Goal: Task Accomplishment & Management: Use online tool/utility

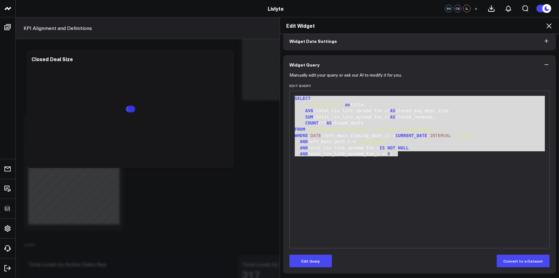
scroll to position [464, 0]
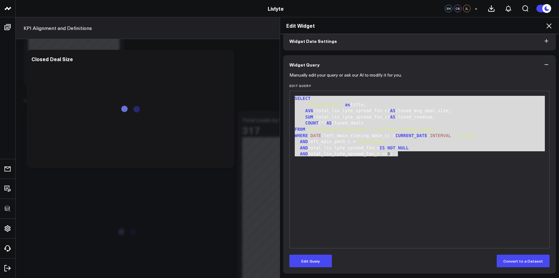
click at [549, 26] on icon at bounding box center [550, 26] width 8 height 8
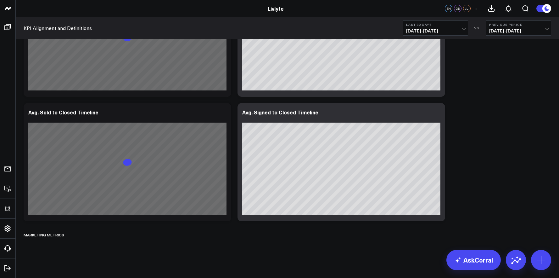
scroll to position [1486, 0]
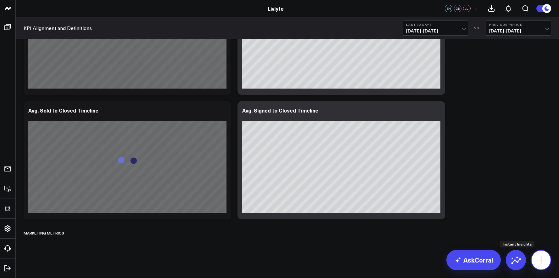
click at [535, 254] on button at bounding box center [541, 260] width 20 height 20
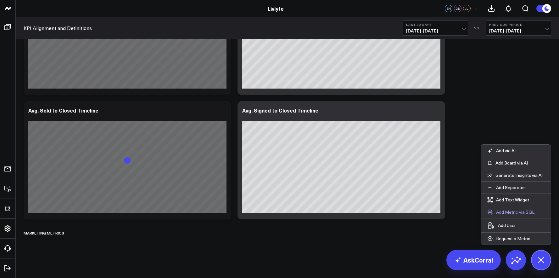
click at [515, 210] on button "Add Metric via SQL" at bounding box center [511, 212] width 60 height 12
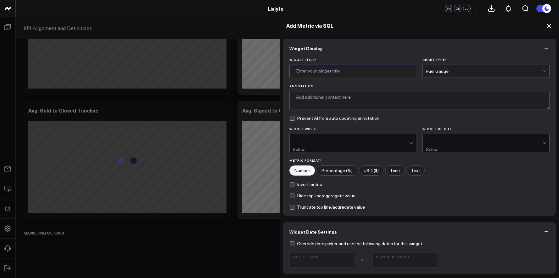
click at [304, 67] on input "Widget Title *" at bounding box center [353, 71] width 127 height 13
click at [333, 68] on input "Widget Title *" at bounding box center [353, 71] width 127 height 13
click at [325, 68] on input "Widget Title *" at bounding box center [353, 71] width 127 height 13
type input "Cost per Closed Deal"
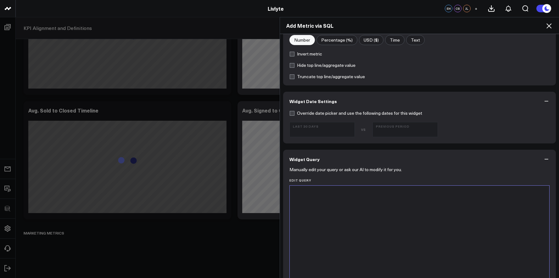
scroll to position [131, 0]
click at [386, 197] on div at bounding box center [420, 263] width 254 height 150
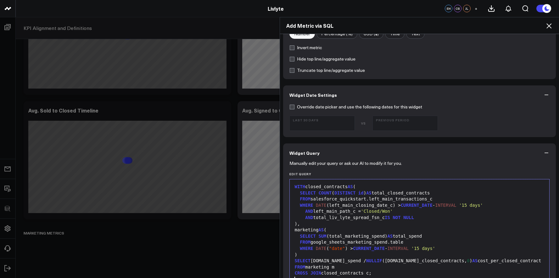
scroll to position [317, 0]
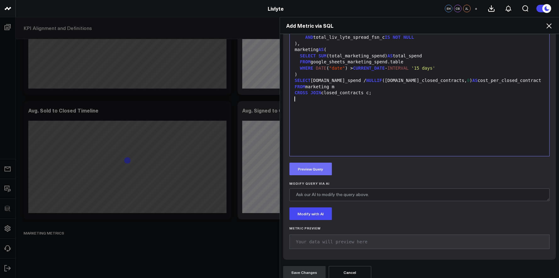
click at [316, 167] on button "Preview Query" at bounding box center [311, 168] width 42 height 13
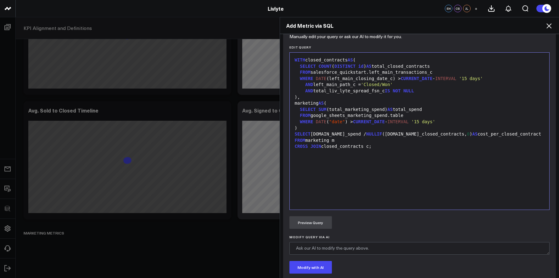
scroll to position [253, 0]
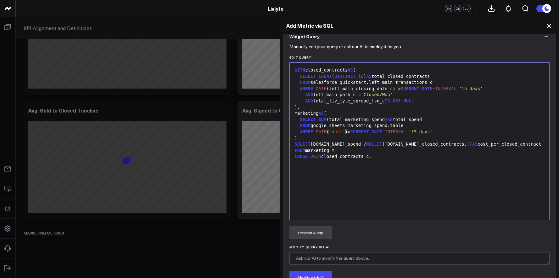
click at [342, 129] on span ""date"" at bounding box center [337, 131] width 16 height 5
click at [341, 129] on span ""date"" at bounding box center [337, 131] width 16 height 5
click at [318, 230] on button "Preview Query" at bounding box center [311, 232] width 42 height 13
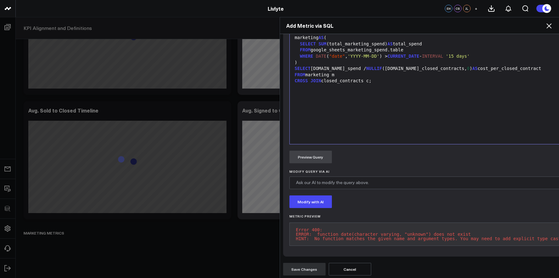
scroll to position [333, 0]
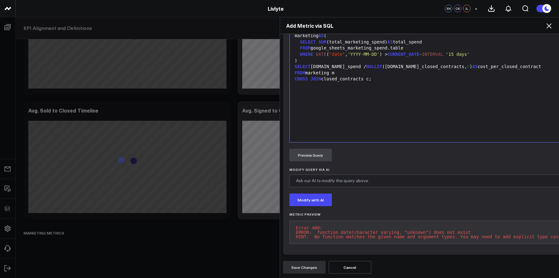
click at [322, 227] on pre "Error 400: ERROR: function date(character varying, "unknown") does not exist HI…" at bounding box center [432, 231] width 284 height 23
drag, startPoint x: 313, startPoint y: 229, endPoint x: 541, endPoint y: 232, distance: 228.2
click at [541, 232] on pre "Error 400: ERROR: function date(character varying, "unknown") does not exist HI…" at bounding box center [432, 231] width 284 height 23
click at [503, 227] on pre "Error 400: ERROR: function date(character varying, "unknown") does not exist HI…" at bounding box center [432, 231] width 284 height 23
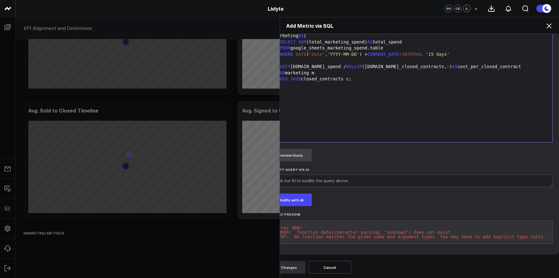
drag, startPoint x: 295, startPoint y: 226, endPoint x: 554, endPoint y: 238, distance: 260.0
click at [554, 238] on div "Manually edit your query or ask our AI to modify it for you. Edit Query 99 1 2 …" at bounding box center [411, 111] width 297 height 286
copy pre "ERROR: function date(character varying, "unknown") does not exist HINT: No func…"
click at [316, 92] on div "WITH closed_contracts AS ( SELECT COUNT ( DISTINCT id ) AS total_closed_contrac…" at bounding box center [411, 63] width 277 height 150
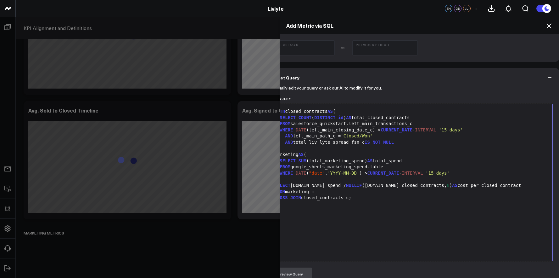
scroll to position [204, 21]
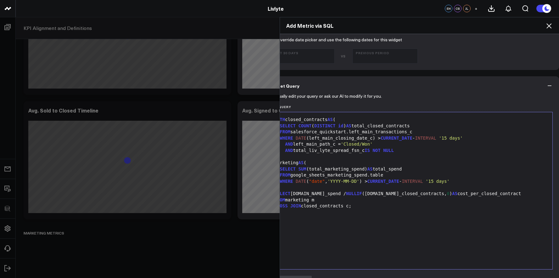
click at [325, 135] on div "WHERE DATE (left_main_closing_date_c) > CURRENT_DATE - INTERVAL '15 days'" at bounding box center [411, 138] width 277 height 6
click at [325, 129] on div "FROM salesforce_quickstart.left_main_transactions_c" at bounding box center [411, 132] width 277 height 6
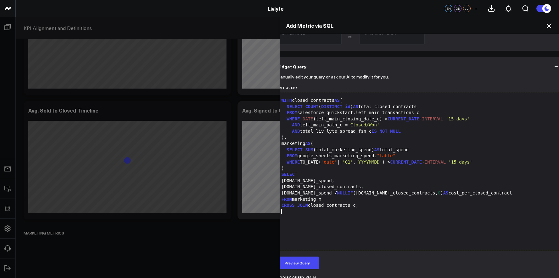
scroll to position [263, 13]
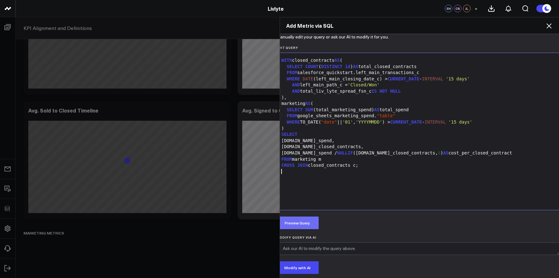
click at [304, 216] on button "Preview Query" at bounding box center [297, 222] width 42 height 13
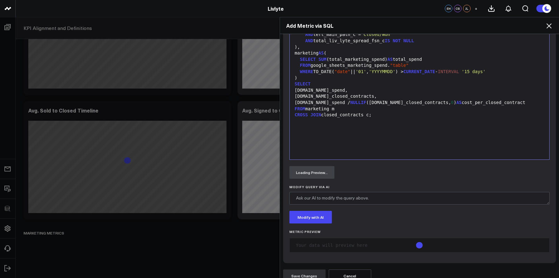
scroll to position [317, 0]
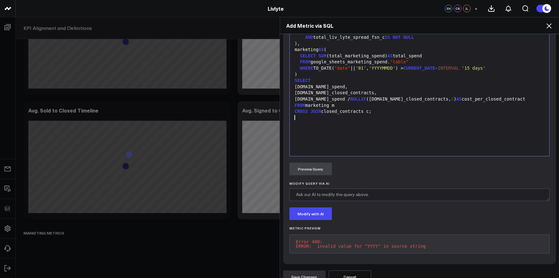
click at [296, 134] on div "WITH closed_contracts AS ( SELECT COUNT ( DISTINCT id ) AS total_closed_contrac…" at bounding box center [420, 77] width 254 height 150
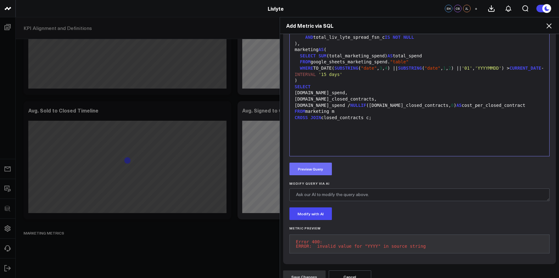
click at [294, 163] on button "Preview Query" at bounding box center [311, 168] width 42 height 13
click at [372, 108] on div "FROM marketing m" at bounding box center [420, 111] width 254 height 6
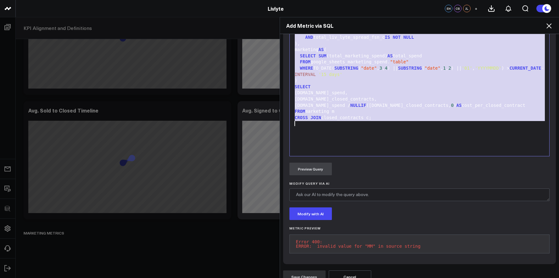
scroll to position [74, 0]
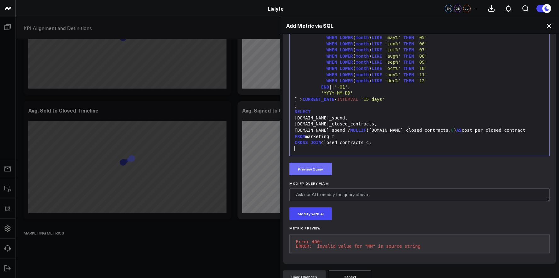
click at [311, 166] on button "Preview Query" at bounding box center [311, 168] width 42 height 13
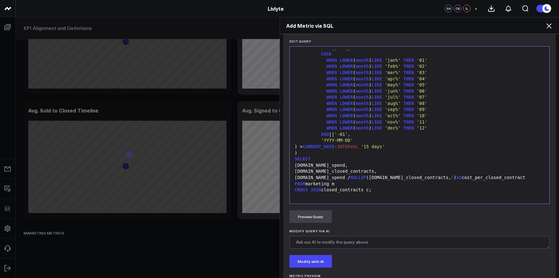
scroll to position [352, 0]
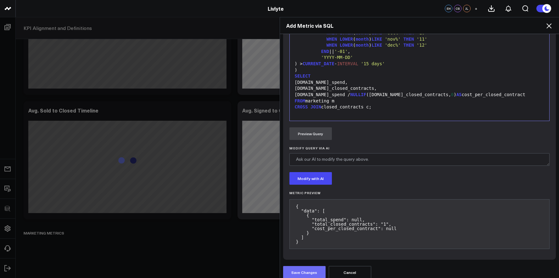
click at [315, 266] on button "Save Changes" at bounding box center [304, 272] width 42 height 13
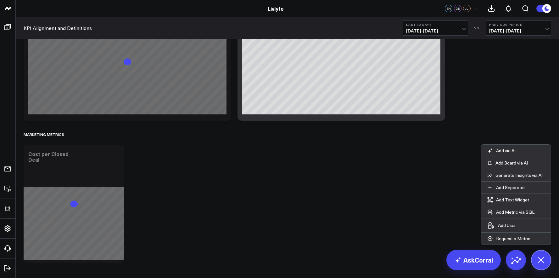
scroll to position [1586, 0]
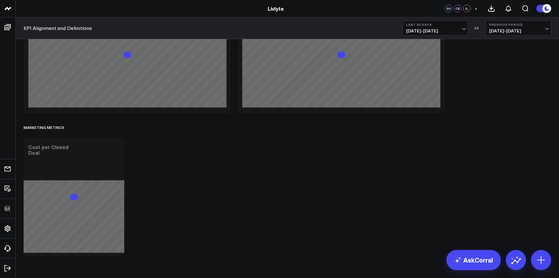
scroll to position [1610, 0]
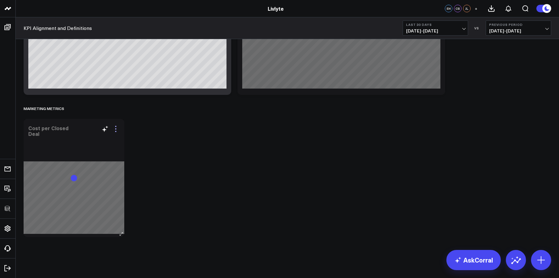
click at [114, 129] on icon at bounding box center [116, 129] width 8 height 8
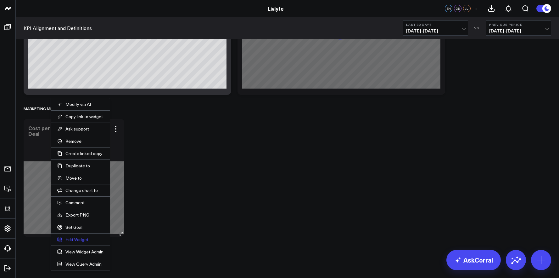
click at [83, 240] on button "Edit Widget" at bounding box center [80, 239] width 46 height 6
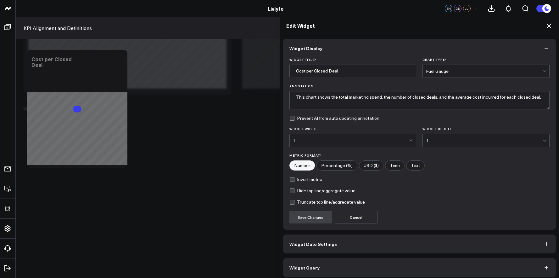
scroll to position [3, 0]
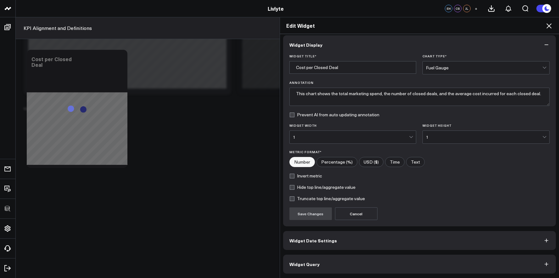
click at [324, 259] on button "Widget Query" at bounding box center [419, 263] width 273 height 19
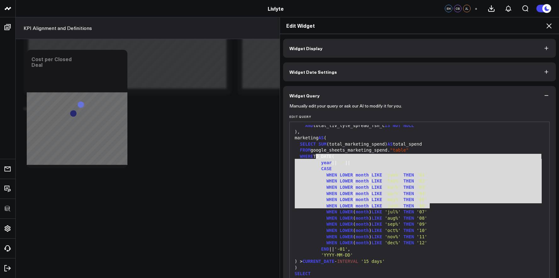
scroll to position [74, 0]
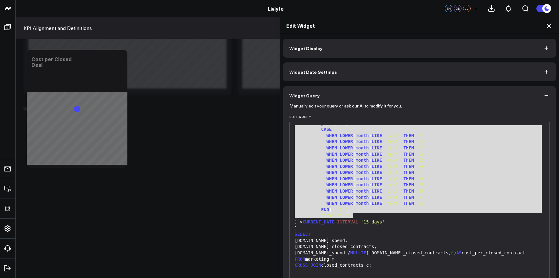
drag, startPoint x: 321, startPoint y: 191, endPoint x: 438, endPoint y: 214, distance: 119.2
click at [438, 214] on div "WITH closed_contracts AS ( SELECT COUNT ( DISTINCT id ) AS total_closed_contrac…" at bounding box center [420, 163] width 254 height 224
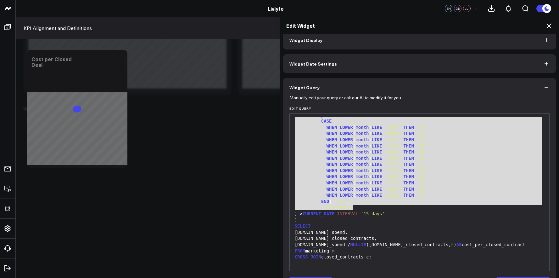
scroll to position [31, 0]
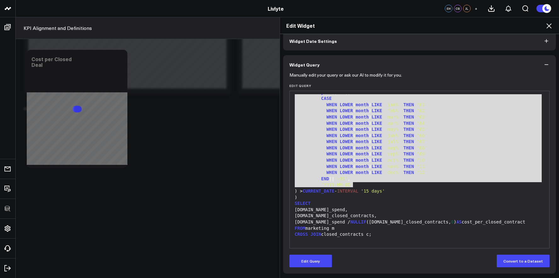
drag, startPoint x: 319, startPoint y: 256, endPoint x: 322, endPoint y: 253, distance: 4.5
click at [319, 256] on button "Edit Query" at bounding box center [311, 260] width 42 height 13
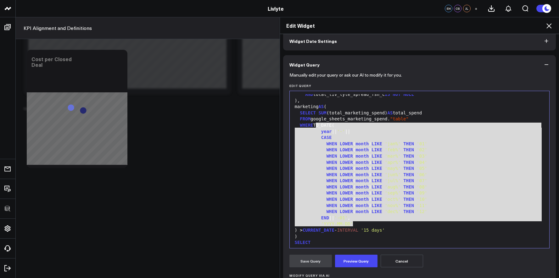
scroll to position [24, 0]
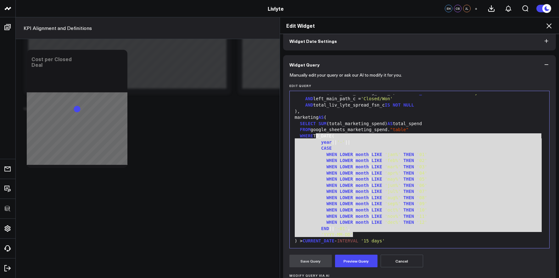
click at [333, 204] on span "WHEN" at bounding box center [332, 203] width 11 height 5
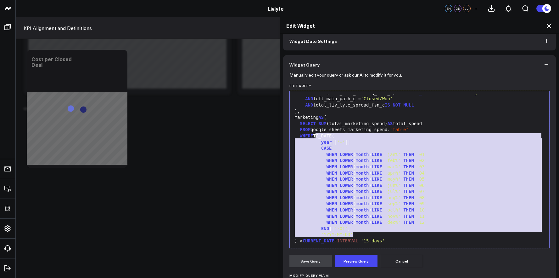
drag, startPoint x: 356, startPoint y: 233, endPoint x: 314, endPoint y: 137, distance: 104.3
click at [314, 137] on div "WITH closed_contracts AS ( SELECT COUNT ( DISTINCT id ) AS total_closed_contrac…" at bounding box center [420, 182] width 254 height 224
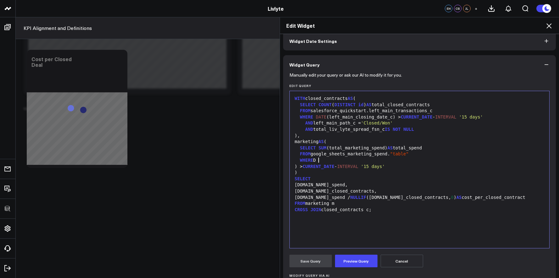
scroll to position [0, 0]
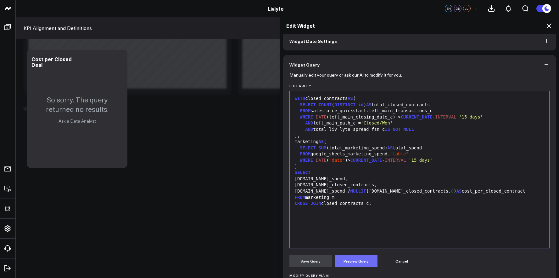
click at [351, 256] on button "Preview Query" at bounding box center [356, 260] width 42 height 13
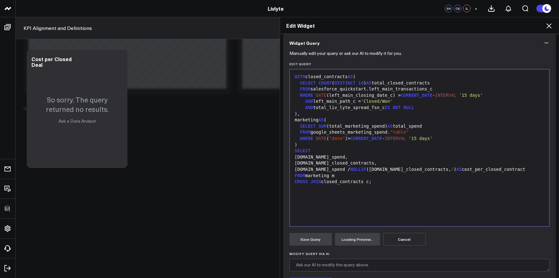
scroll to position [109, 0]
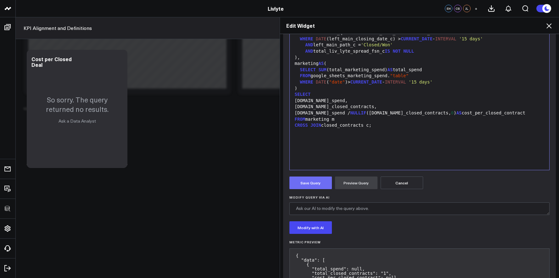
click at [295, 182] on button "Save Query" at bounding box center [311, 182] width 42 height 13
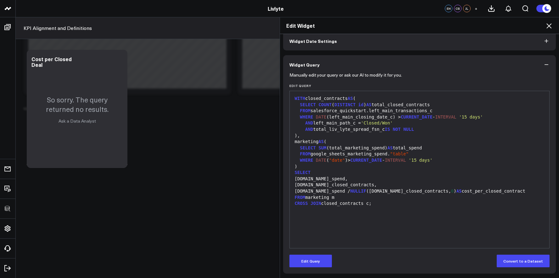
scroll to position [31, 0]
click at [367, 114] on div "WHERE DATE (left_main_closing_date_c) > CURRENT_DATE - INTERVAL '15 days'" at bounding box center [420, 117] width 254 height 6
click at [389, 167] on div ")" at bounding box center [420, 166] width 254 height 6
click at [308, 258] on button "Edit Query" at bounding box center [311, 260] width 42 height 13
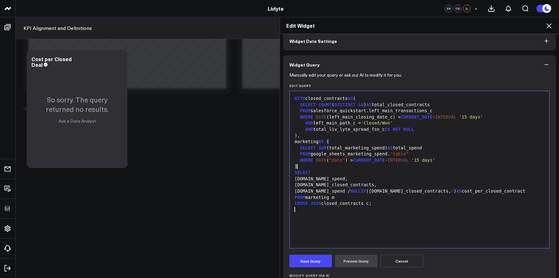
click at [363, 218] on div "WITH closed_contracts AS ( SELECT COUNT ( DISTINCT id ) AS total_closed_contrac…" at bounding box center [420, 169] width 254 height 150
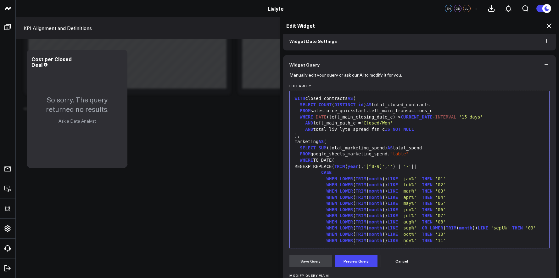
scroll to position [74, 0]
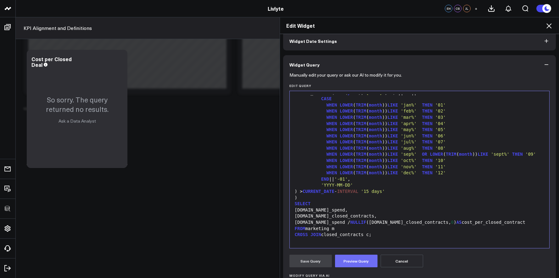
click at [354, 263] on button "Preview Query" at bounding box center [356, 260] width 42 height 13
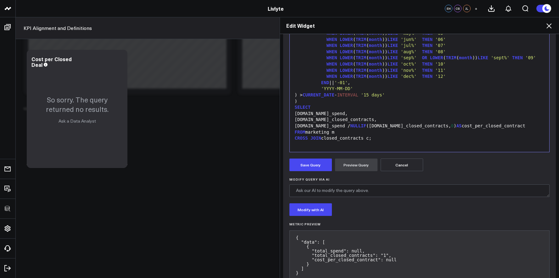
scroll to position [144, 0]
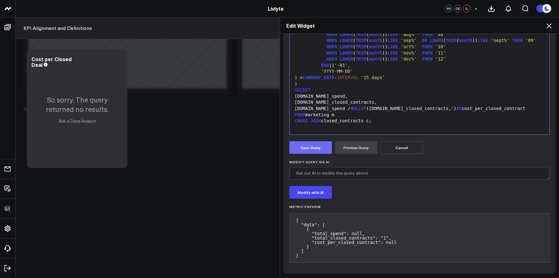
click at [319, 150] on button "Save Query" at bounding box center [311, 147] width 42 height 13
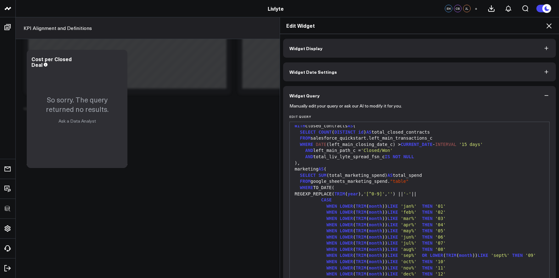
scroll to position [0, 0]
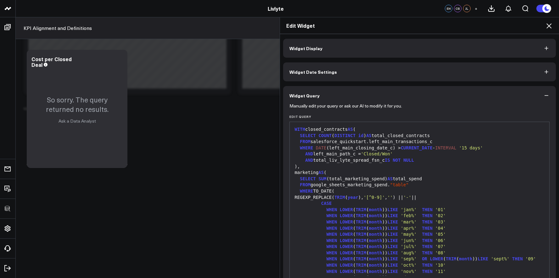
click at [547, 27] on icon at bounding box center [550, 26] width 8 height 8
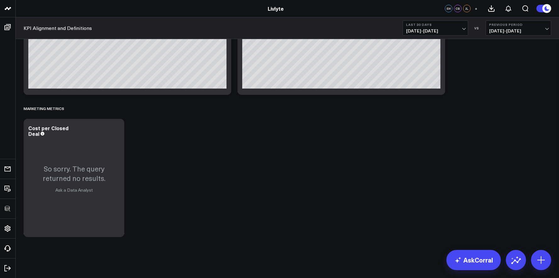
click at [450, 31] on span "[DATE] - [DATE]" at bounding box center [435, 30] width 59 height 5
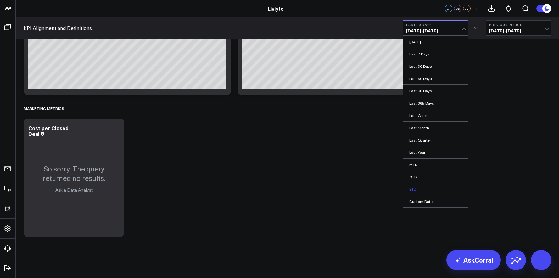
click at [433, 187] on link "YTD" at bounding box center [435, 189] width 65 height 12
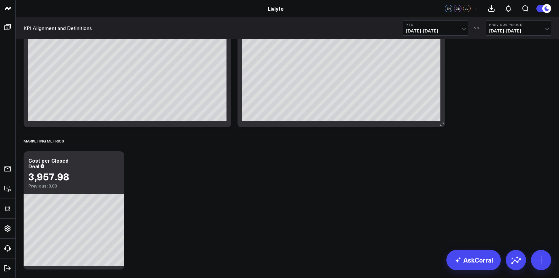
scroll to position [1578, 0]
click at [115, 162] on icon at bounding box center [116, 161] width 8 height 8
click at [76, 178] on div "3,957.98" at bounding box center [73, 175] width 91 height 11
click at [118, 161] on icon at bounding box center [116, 161] width 8 height 8
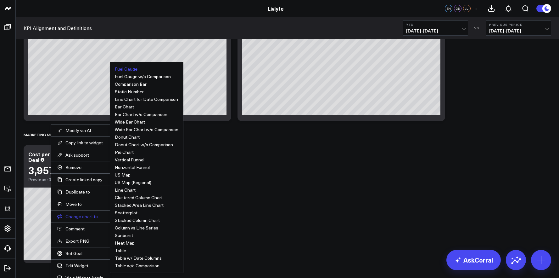
scroll to position [1610, 0]
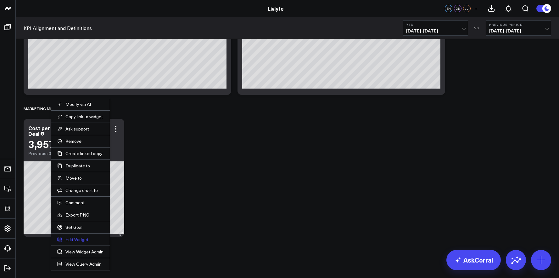
click at [76, 239] on button "Edit Widget" at bounding box center [80, 239] width 46 height 6
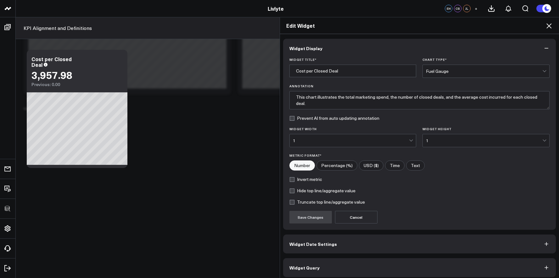
click at [431, 75] on div "Fuel Gauge" at bounding box center [484, 71] width 116 height 13
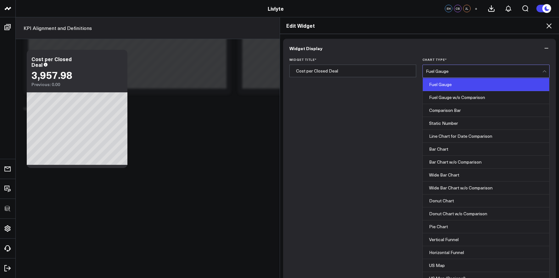
click at [445, 110] on div "Comparison Bar" at bounding box center [486, 110] width 127 height 13
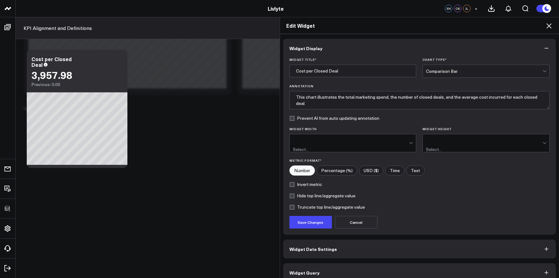
click at [365, 166] on input"] "USD ($)" at bounding box center [371, 170] width 24 height 9
radio input"] "true"
click at [309, 216] on button "Save Changes" at bounding box center [311, 222] width 42 height 13
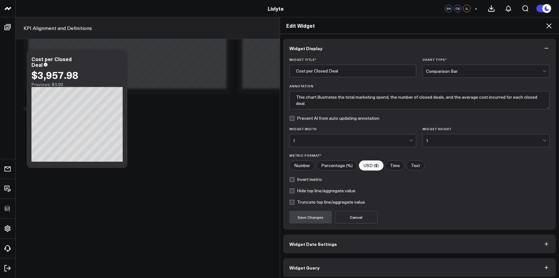
click at [555, 26] on div "Edit Widget" at bounding box center [420, 25] width 280 height 17
click at [552, 25] on icon at bounding box center [550, 26] width 8 height 8
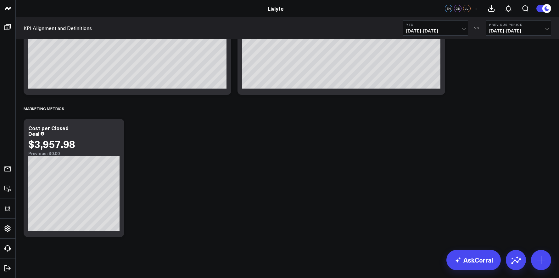
click at [435, 29] on span "[DATE] - [DATE]" at bounding box center [435, 30] width 59 height 5
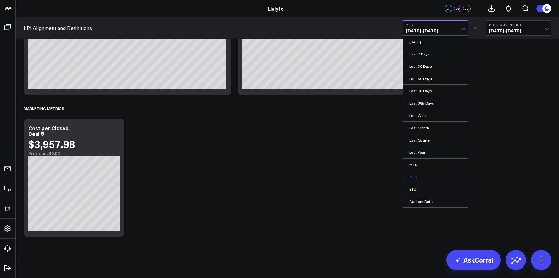
click at [425, 177] on link "QTD" at bounding box center [435, 177] width 65 height 12
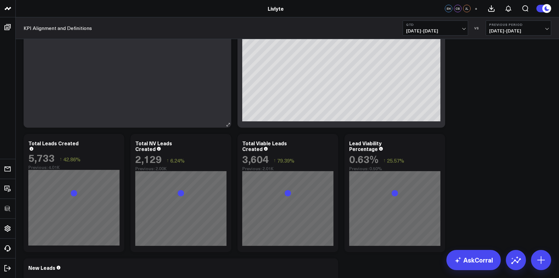
scroll to position [691, 0]
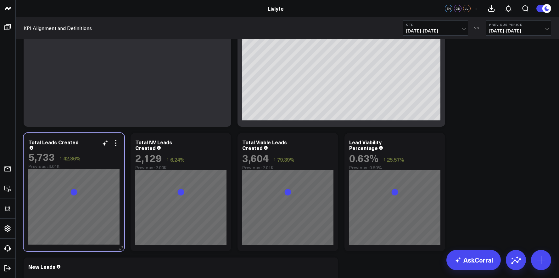
click at [114, 147] on div "Total Leads Created" at bounding box center [73, 144] width 91 height 10
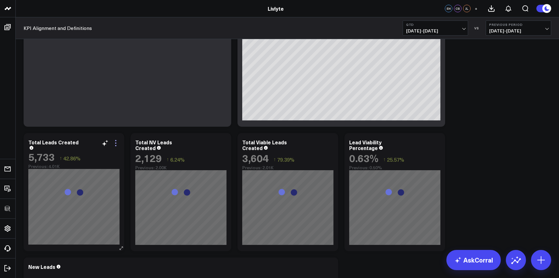
click at [116, 144] on icon at bounding box center [116, 143] width 8 height 8
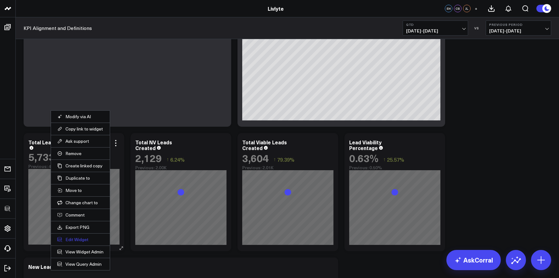
click at [87, 240] on button "Edit Widget" at bounding box center [80, 239] width 46 height 6
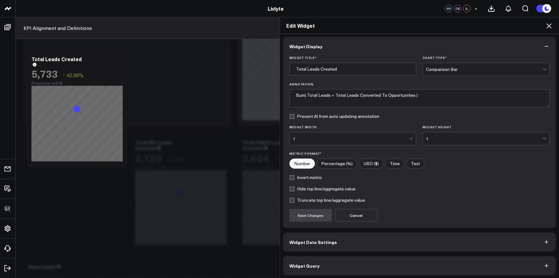
scroll to position [3, 0]
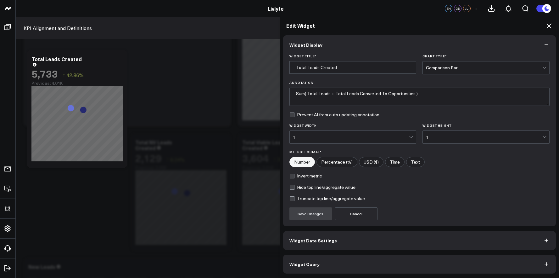
click at [365, 262] on button "Widget Query" at bounding box center [419, 263] width 273 height 19
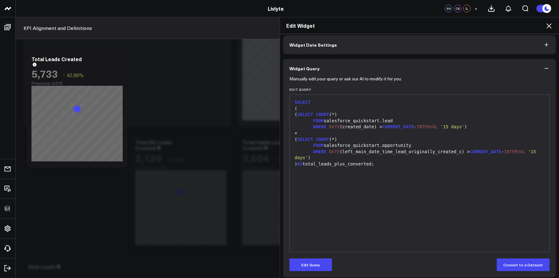
scroll to position [31, 0]
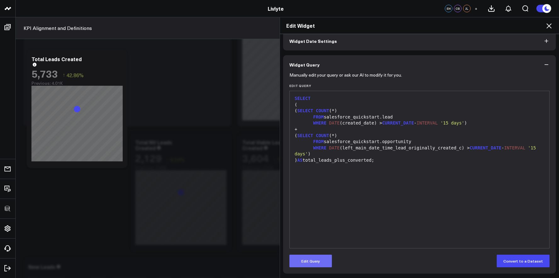
click at [314, 264] on button "Edit Query" at bounding box center [311, 260] width 42 height 13
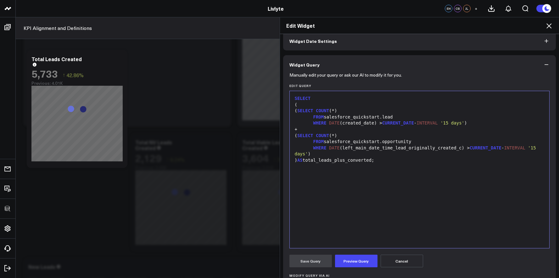
click at [387, 189] on div "SELECT ( ( SELECT COUNT (*) FROM salesforce_quickstart.lead WHERE DATE (created…" at bounding box center [420, 169] width 254 height 150
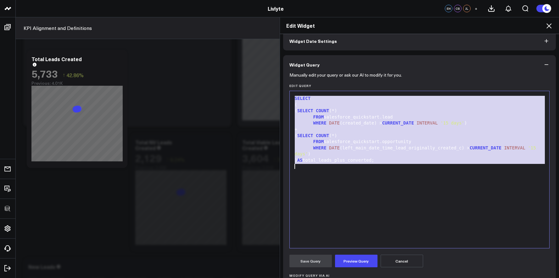
copy div "SELECT ( ( SELECT COUNT (*) FROM salesforce_quickstart.lead WHERE DATE (created…"
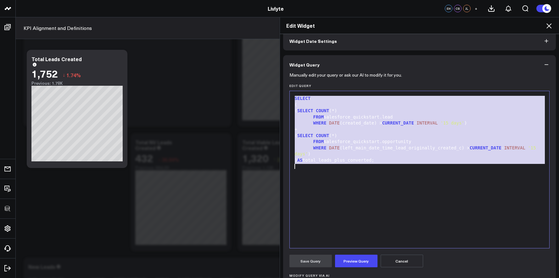
click at [547, 25] on icon at bounding box center [550, 26] width 8 height 8
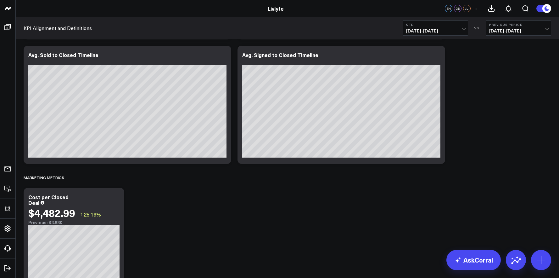
scroll to position [1610, 0]
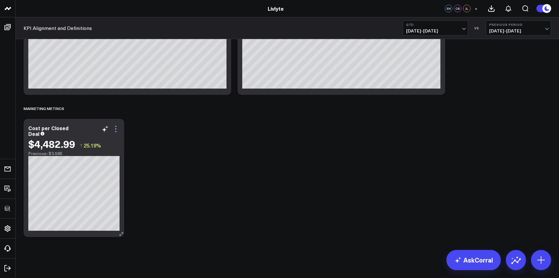
click at [118, 127] on icon at bounding box center [116, 129] width 8 height 8
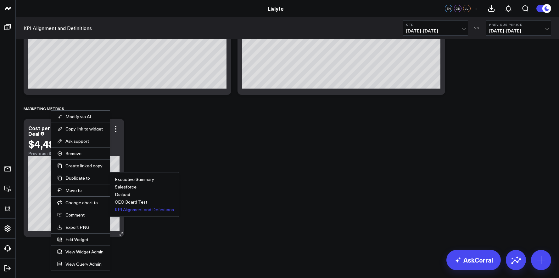
click at [132, 207] on button "KPI Alignment and Definitions" at bounding box center [144, 209] width 59 height 4
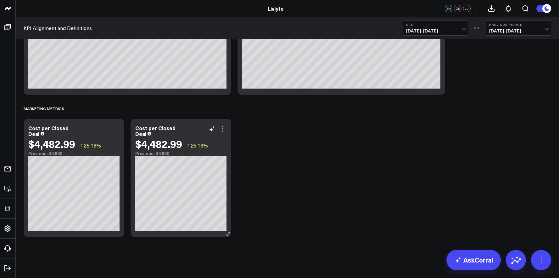
click at [223, 131] on icon at bounding box center [223, 129] width 8 height 8
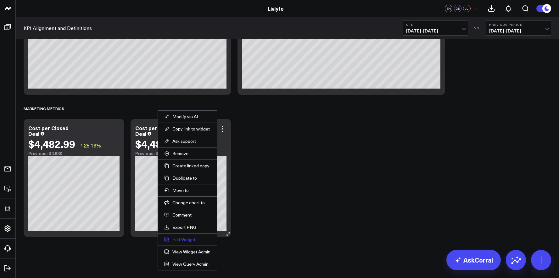
click at [174, 241] on button "Edit Widget" at bounding box center [187, 239] width 46 height 6
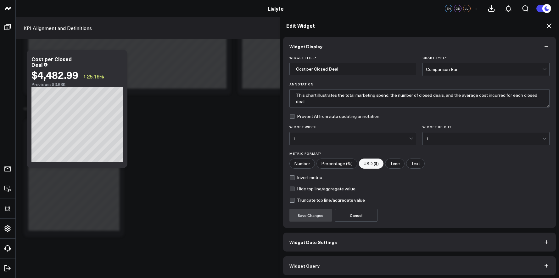
scroll to position [3, 0]
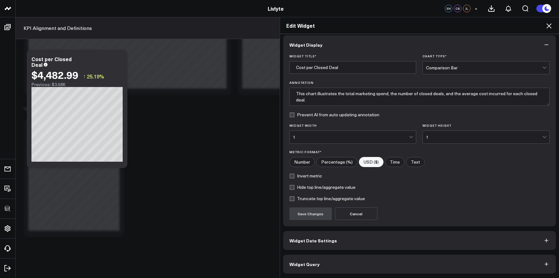
click at [333, 260] on button "Widget Query" at bounding box center [419, 263] width 273 height 19
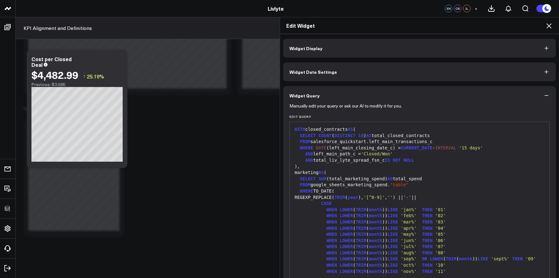
click at [334, 213] on span "WHEN" at bounding box center [332, 215] width 11 height 5
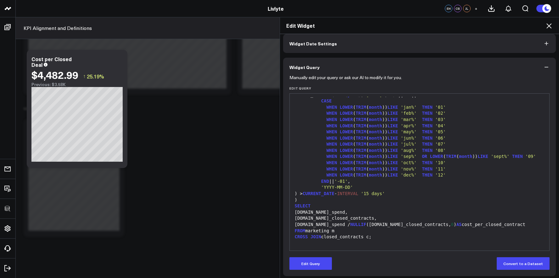
scroll to position [31, 0]
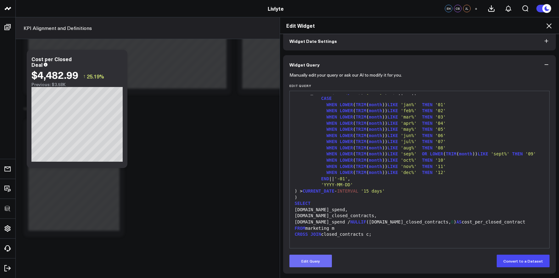
click at [306, 260] on button "Edit Query" at bounding box center [311, 260] width 42 height 13
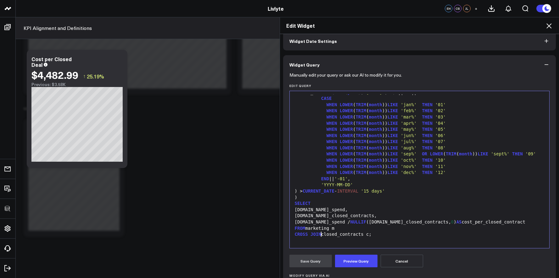
click at [319, 234] on div "CROSS JOIN closed_contracts c;" at bounding box center [420, 234] width 254 height 6
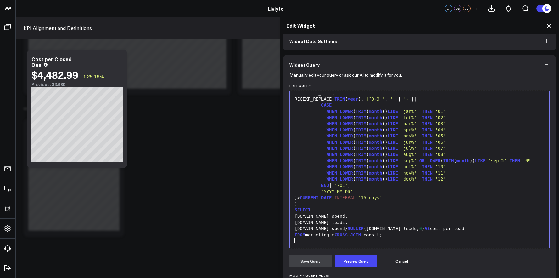
scroll to position [0, 0]
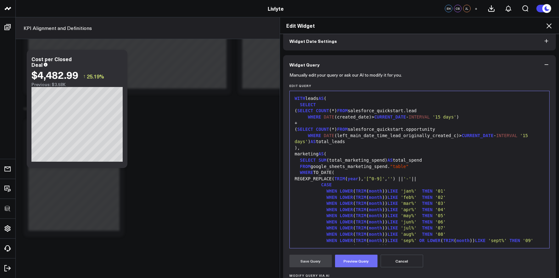
click at [354, 258] on button "Preview Query" at bounding box center [356, 260] width 42 height 13
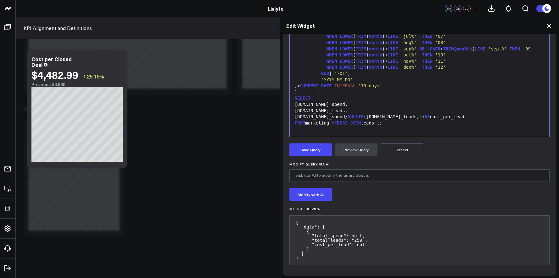
scroll to position [144, 0]
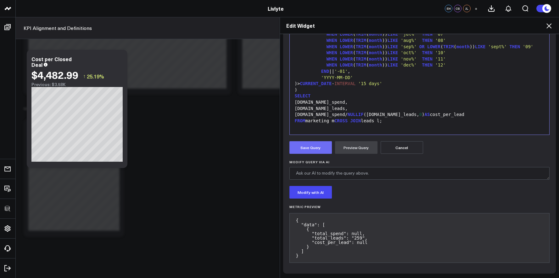
click at [303, 142] on button "Save Query" at bounding box center [311, 147] width 42 height 13
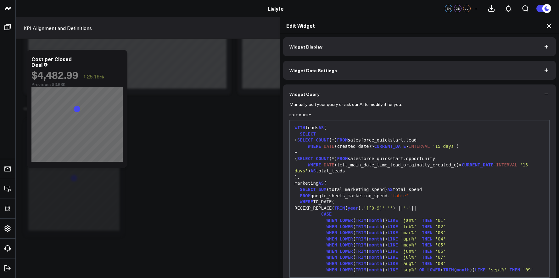
scroll to position [0, 0]
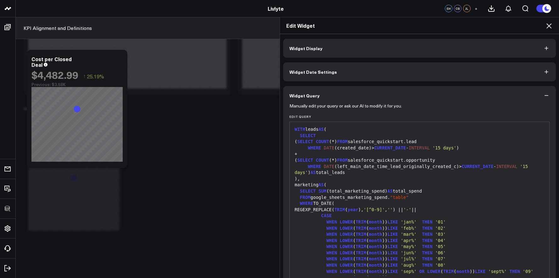
click at [323, 55] on button "Widget Display" at bounding box center [419, 48] width 273 height 19
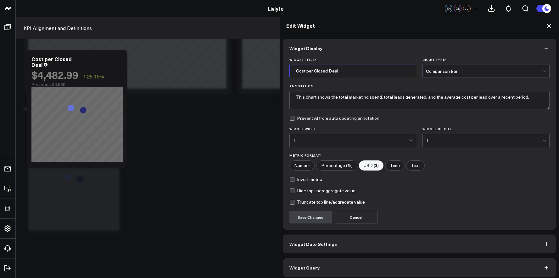
click at [321, 70] on input "Cost per Closed Deal" at bounding box center [353, 71] width 127 height 13
drag, startPoint x: 312, startPoint y: 71, endPoint x: 352, endPoint y: 71, distance: 40.3
click at [352, 71] on input "Cost per Closed Deal" at bounding box center [353, 71] width 127 height 13
type input "Cost per Lead"
click at [318, 220] on button "Save Changes" at bounding box center [311, 217] width 42 height 13
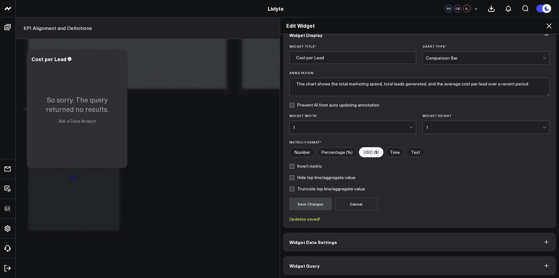
scroll to position [15, 0]
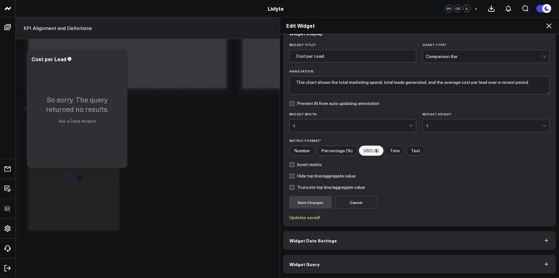
click at [342, 272] on button "Widget Query" at bounding box center [419, 263] width 273 height 19
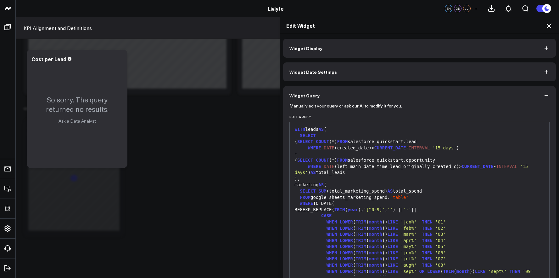
click at [229, 215] on div "Edit Widget Widget Display Widget Date Settings Widget Query Manually edit your…" at bounding box center [279, 147] width 559 height 261
click at [554, 23] on div "Edit Widget" at bounding box center [420, 25] width 280 height 17
click at [554, 24] on div "Edit Widget" at bounding box center [420, 25] width 280 height 17
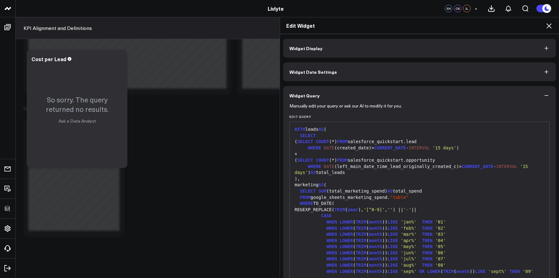
click at [551, 24] on icon at bounding box center [550, 26] width 8 height 8
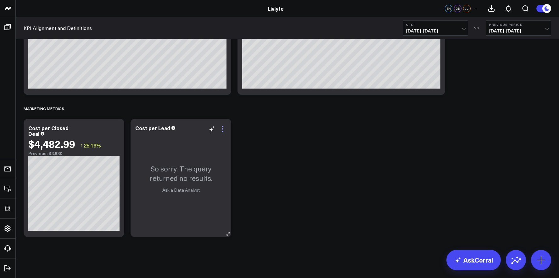
click at [223, 128] on icon at bounding box center [223, 129] width 8 height 8
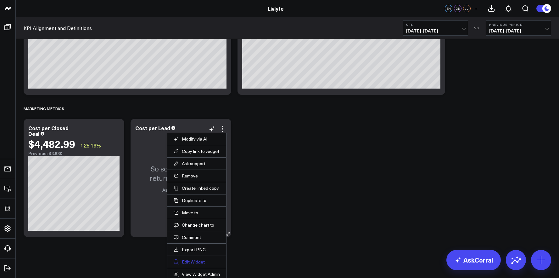
click at [196, 260] on button "Edit Widget" at bounding box center [197, 262] width 46 height 6
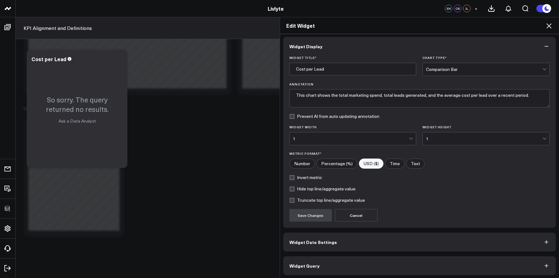
scroll to position [3, 0]
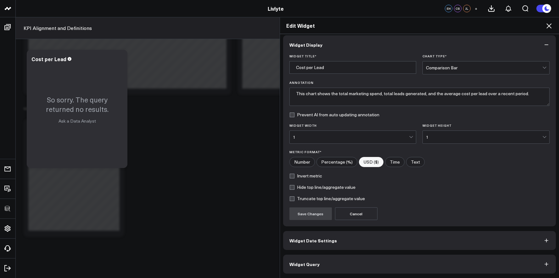
click at [377, 272] on button "Widget Query" at bounding box center [419, 263] width 273 height 19
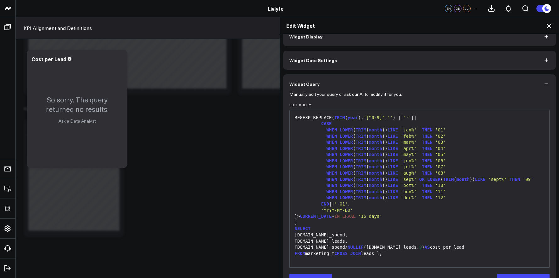
scroll to position [31, 0]
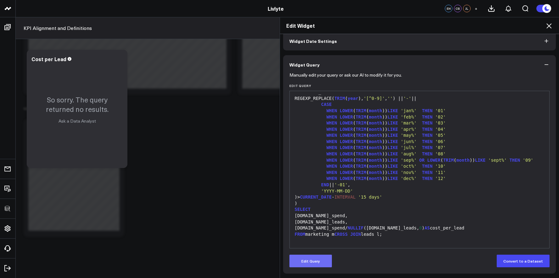
click at [308, 259] on button "Edit Query" at bounding box center [311, 260] width 42 height 13
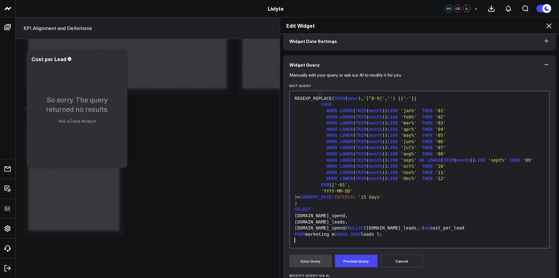
click at [332, 238] on div at bounding box center [420, 240] width 254 height 6
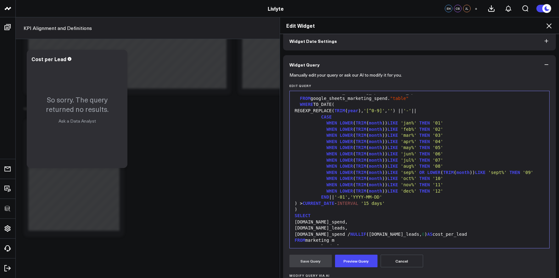
scroll to position [92, 0]
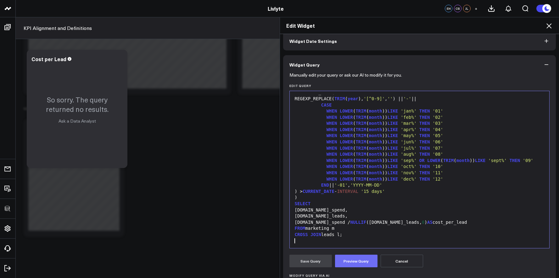
click at [342, 261] on button "Preview Query" at bounding box center [356, 260] width 42 height 13
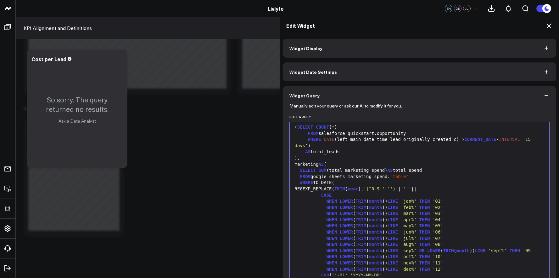
scroll to position [34, 0]
click at [393, 177] on span ""table"" at bounding box center [399, 175] width 19 height 5
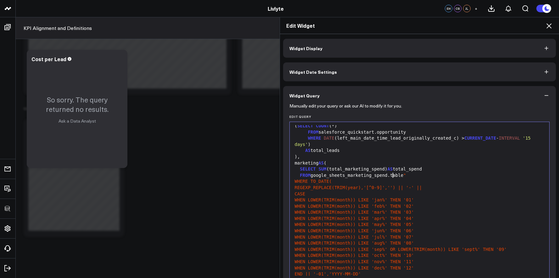
click at [413, 177] on div "FROM google_sheets_marketing_spend.table "" at bounding box center [420, 175] width 254 height 6
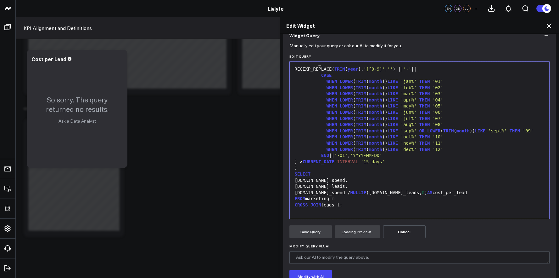
scroll to position [85, 0]
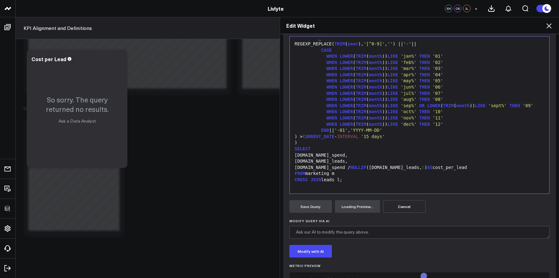
click at [404, 209] on button "Cancel" at bounding box center [404, 206] width 42 height 13
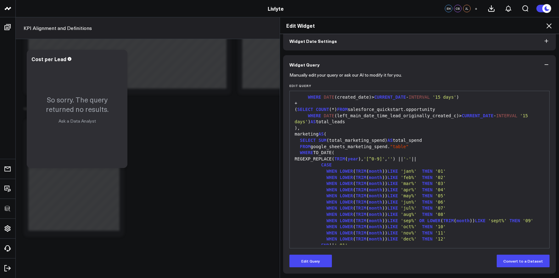
scroll to position [18, 0]
click at [392, 149] on span ""table"" at bounding box center [399, 147] width 19 height 5
click at [394, 149] on span ""table"" at bounding box center [399, 147] width 19 height 5
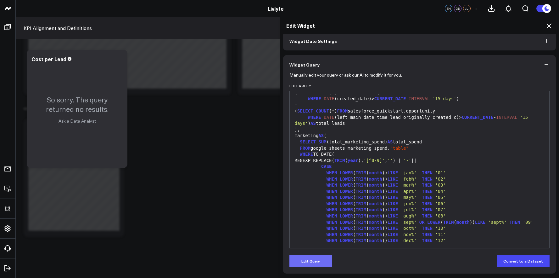
click at [328, 259] on button "Edit Query" at bounding box center [311, 260] width 42 height 13
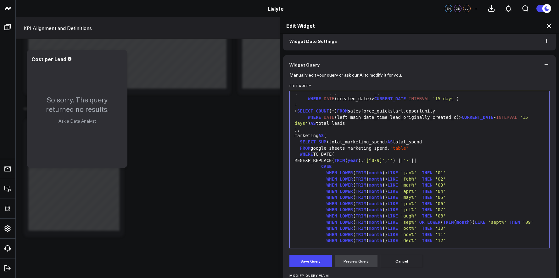
click at [393, 148] on span ""table"" at bounding box center [399, 147] width 19 height 5
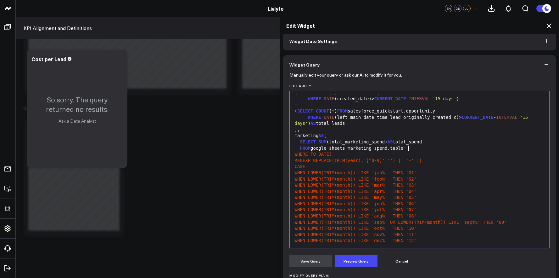
click at [410, 147] on div "FROM google_sheets_marketing_spend.table "" at bounding box center [420, 148] width 254 height 6
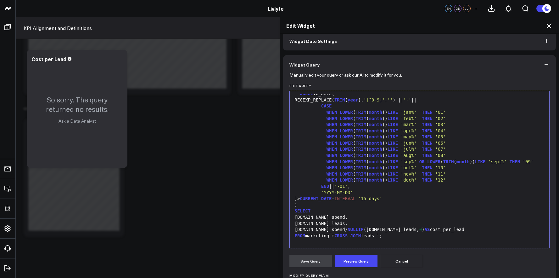
scroll to position [80, 0]
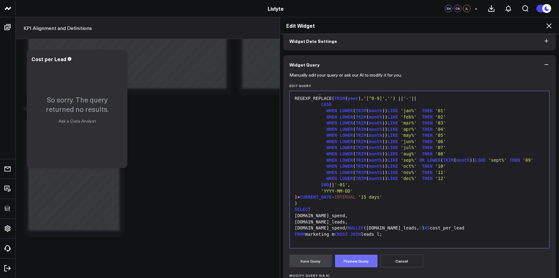
click at [363, 255] on button "Preview Query" at bounding box center [356, 260] width 42 height 13
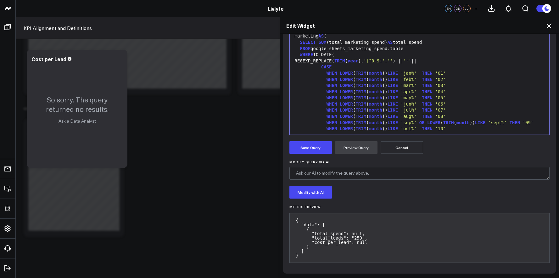
scroll to position [0, 0]
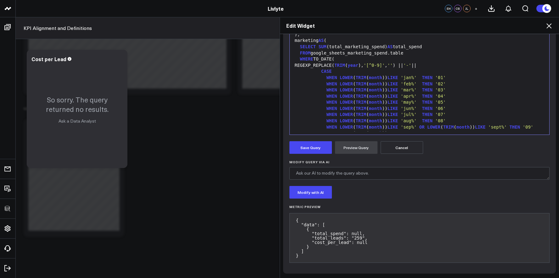
click at [393, 81] on span "LIKE" at bounding box center [393, 83] width 11 height 5
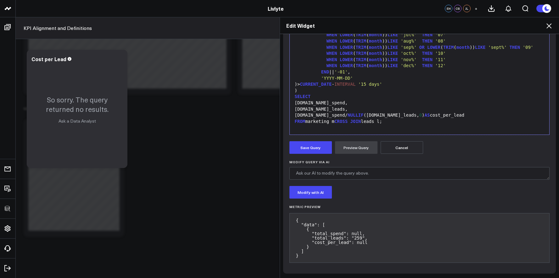
scroll to position [80, 0]
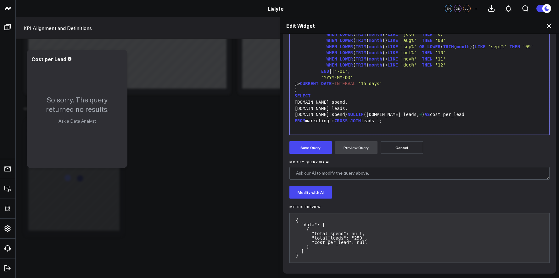
click at [546, 24] on icon at bounding box center [550, 26] width 8 height 8
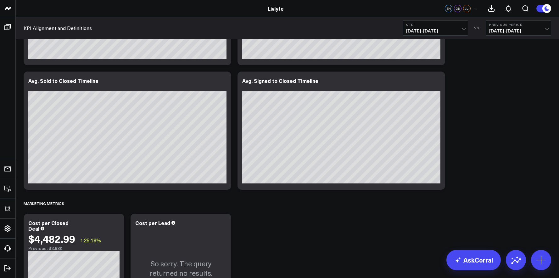
scroll to position [1610, 0]
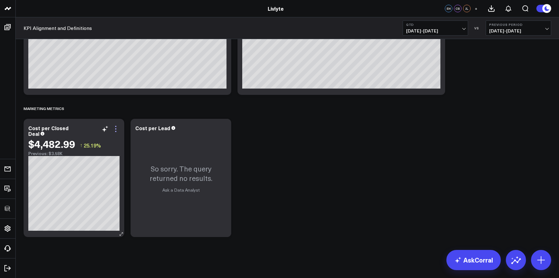
click at [114, 127] on icon at bounding box center [116, 129] width 8 height 8
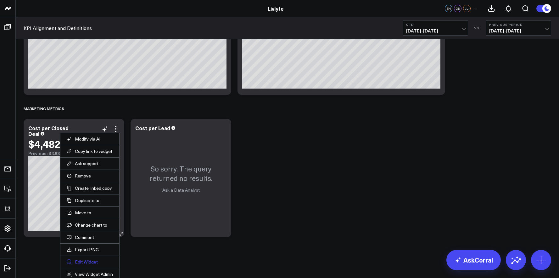
click at [94, 259] on button "Edit Widget" at bounding box center [90, 262] width 46 height 6
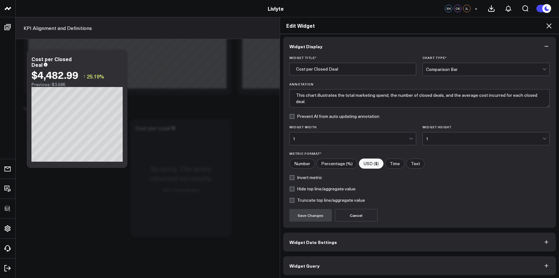
scroll to position [3, 0]
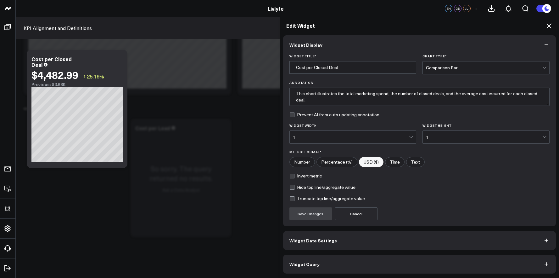
click at [374, 258] on button "Widget Query" at bounding box center [419, 263] width 273 height 19
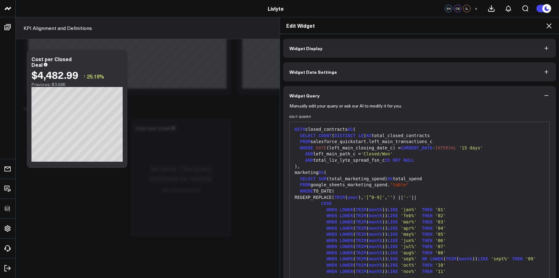
click at [546, 24] on icon at bounding box center [550, 26] width 8 height 8
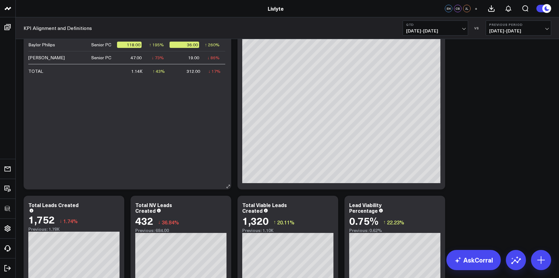
scroll to position [674, 0]
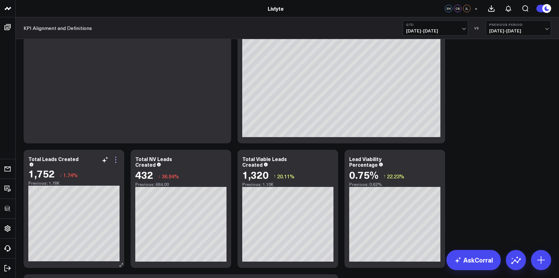
click at [118, 162] on icon at bounding box center [116, 160] width 8 height 8
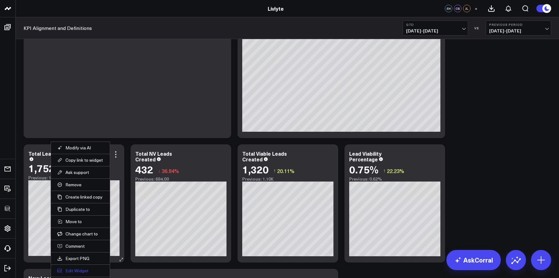
scroll to position [681, 0]
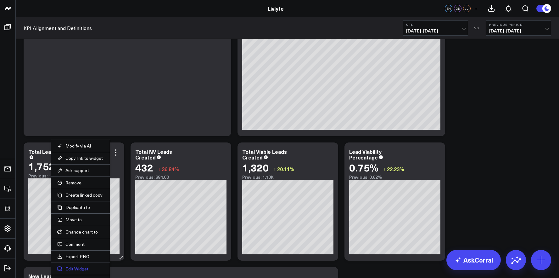
click at [85, 269] on button "Edit Widget" at bounding box center [80, 269] width 46 height 6
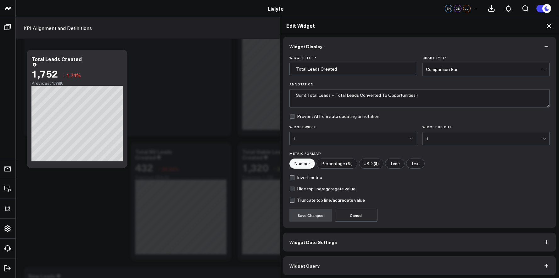
scroll to position [3, 0]
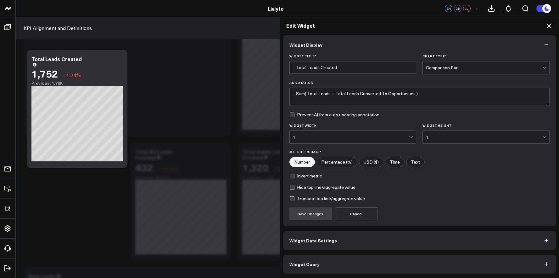
click at [323, 263] on button "Widget Query" at bounding box center [419, 263] width 273 height 19
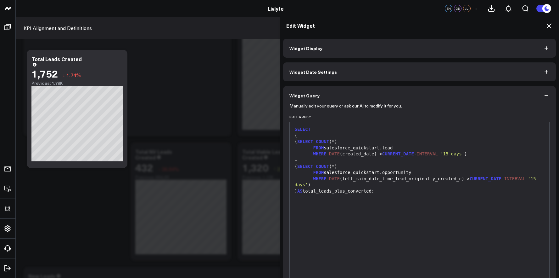
click at [398, 196] on div at bounding box center [420, 197] width 254 height 6
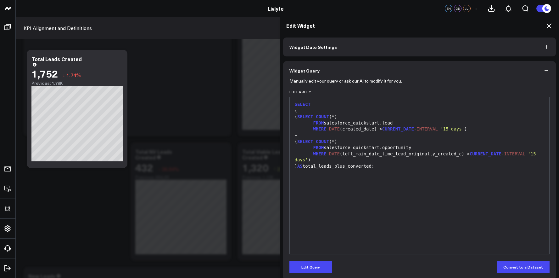
scroll to position [31, 0]
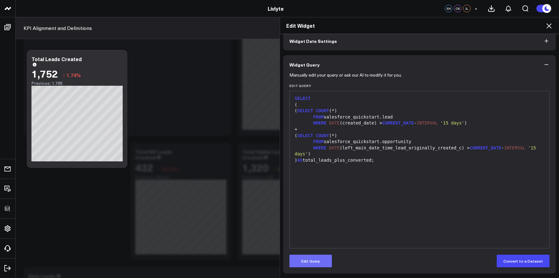
click at [325, 256] on button "Edit Query" at bounding box center [311, 260] width 42 height 13
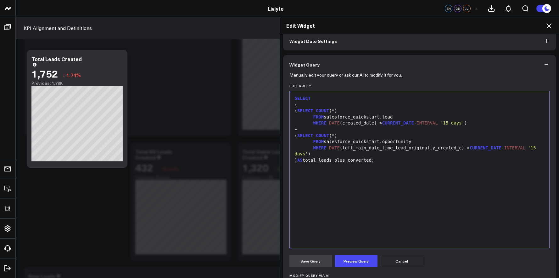
click at [329, 109] on span "COUNT" at bounding box center [322, 110] width 13 height 5
click at [332, 107] on div "(" at bounding box center [420, 105] width 254 height 6
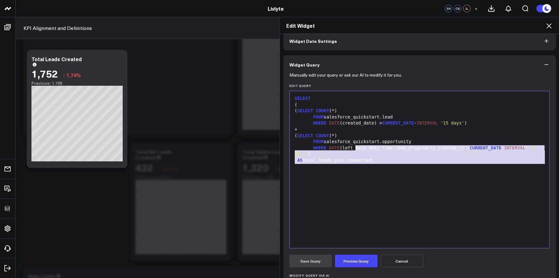
drag, startPoint x: 396, startPoint y: 173, endPoint x: 250, endPoint y: 84, distance: 170.3
click at [250, 84] on div "Edit Widget Widget Display Widget Date Settings Widget Query Manually edit your…" at bounding box center [279, 147] width 559 height 261
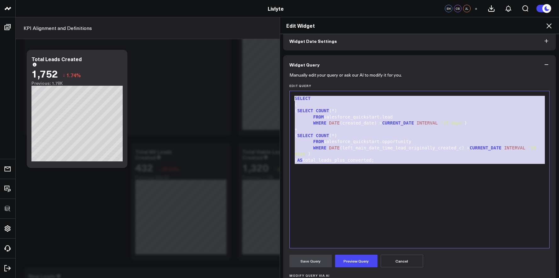
copy div "SELECT ( ( SELECT COUNT (*) FROM salesforce_quickstart.lead WHERE DATE (created…"
click at [549, 25] on icon at bounding box center [549, 25] width 5 height 5
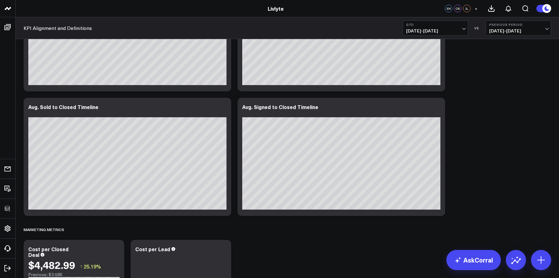
scroll to position [1610, 0]
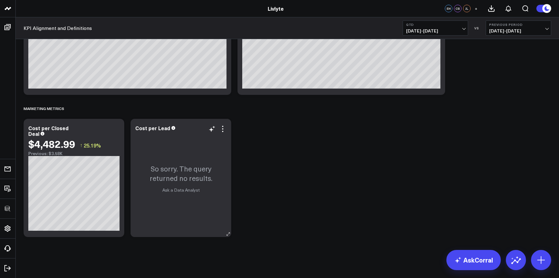
click at [227, 129] on div "So sorry. The query returned no results. Ask a Data Analyst" at bounding box center [181, 178] width 101 height 118
click at [226, 128] on icon at bounding box center [223, 129] width 8 height 8
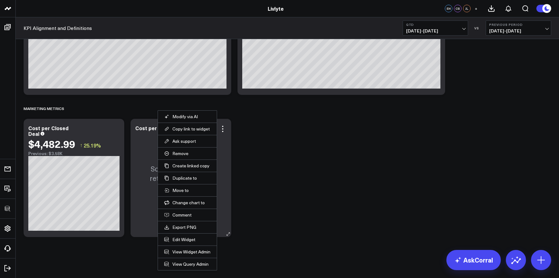
click at [180, 242] on li "Edit Widget" at bounding box center [187, 239] width 59 height 12
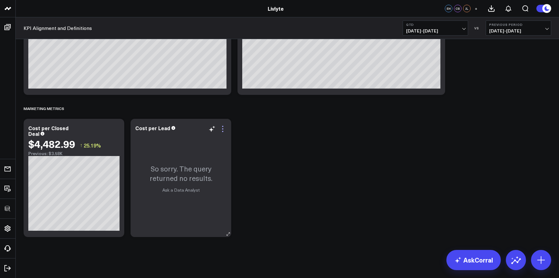
click at [223, 132] on icon at bounding box center [223, 129] width 8 height 8
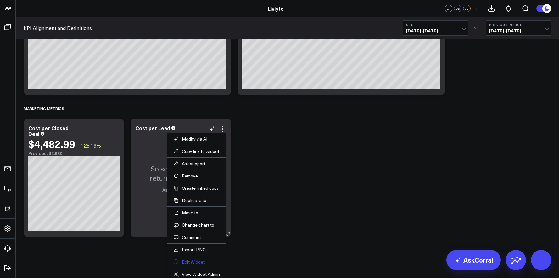
click at [189, 259] on button "Edit Widget" at bounding box center [197, 262] width 46 height 6
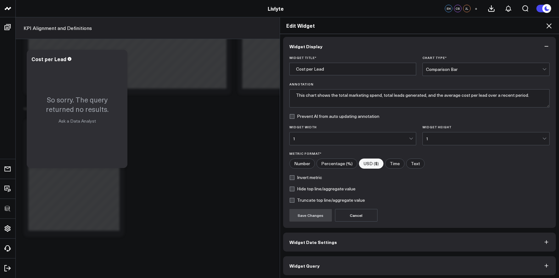
scroll to position [3, 0]
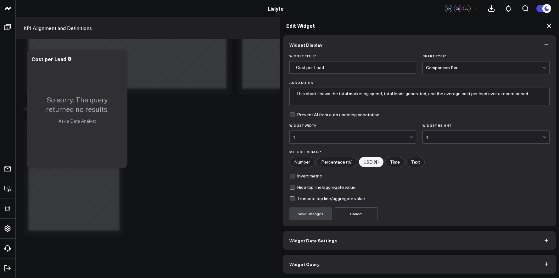
click at [329, 258] on button "Widget Query" at bounding box center [419, 263] width 273 height 19
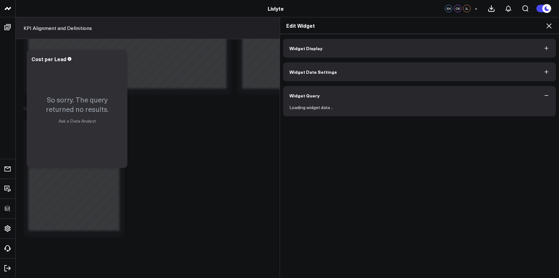
scroll to position [0, 0]
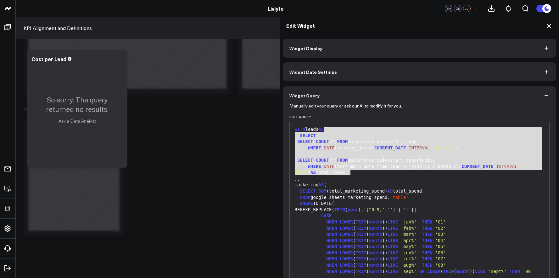
drag, startPoint x: 322, startPoint y: 128, endPoint x: 368, endPoint y: 173, distance: 63.7
click at [368, 173] on div "WITH leads AS ( SELECT ( SELECT COUNT (*) FROM salesforce_quickstart.lead WHERE…" at bounding box center [420, 240] width 254 height 231
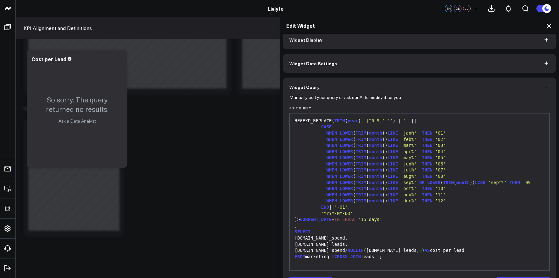
scroll to position [31, 0]
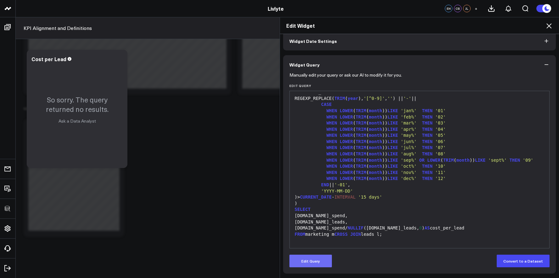
click at [320, 257] on button "Edit Query" at bounding box center [311, 260] width 42 height 13
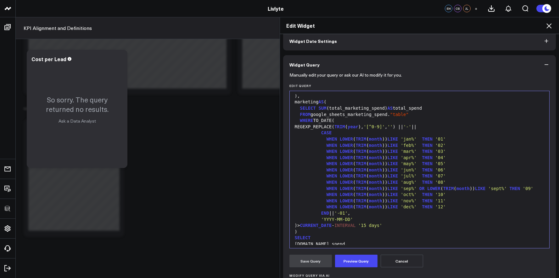
scroll to position [0, 0]
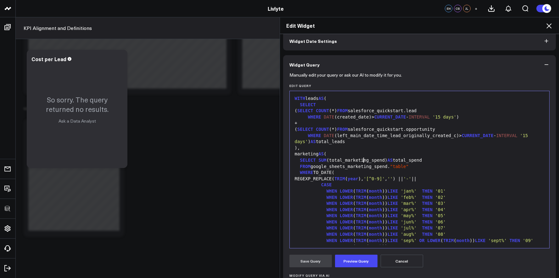
click at [361, 160] on div "SELECT SUM (total_marketing_spend) AS total_spend" at bounding box center [420, 160] width 254 height 6
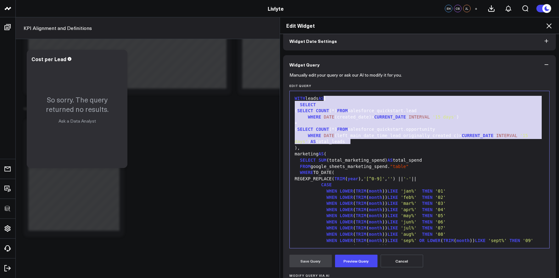
drag, startPoint x: 359, startPoint y: 143, endPoint x: 322, endPoint y: 100, distance: 56.2
click at [322, 100] on div "WITH leads AS ( SELECT ( SELECT COUNT (*) FROM salesforce_quickstart.lead WHERE…" at bounding box center [420, 209] width 254 height 231
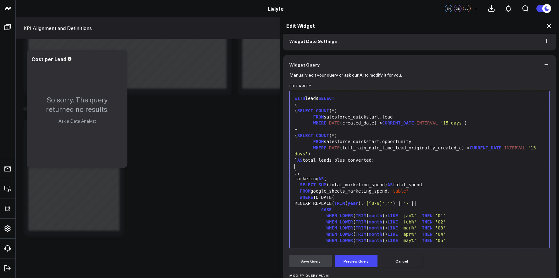
click at [339, 150] on div "WHERE DATE (left_main_date_time_lead_originally_created_c) > CURRENT_DATE - INT…" at bounding box center [420, 151] width 254 height 12
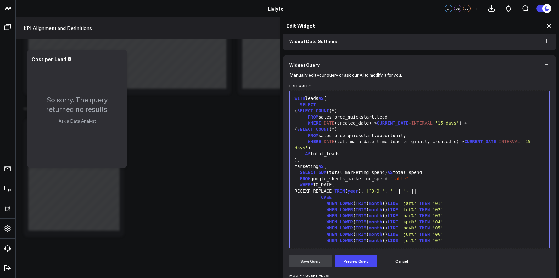
click at [395, 179] on span ""table"" at bounding box center [399, 178] width 19 height 5
click at [394, 179] on span ""table"" at bounding box center [399, 178] width 19 height 5
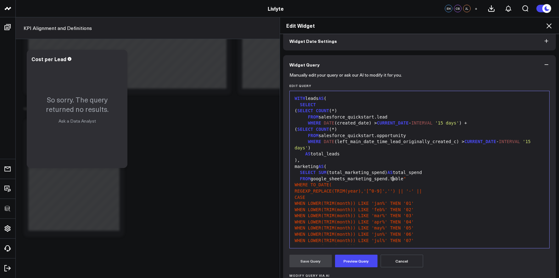
click at [411, 179] on div "FROM google_sheets_marketing_spend.table "" at bounding box center [420, 179] width 254 height 6
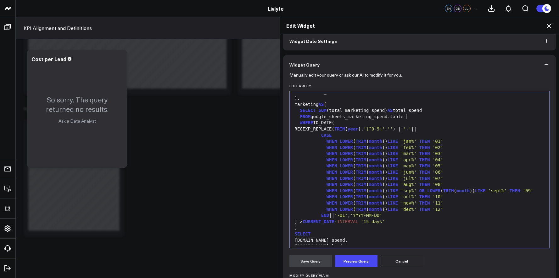
scroll to position [64, 0]
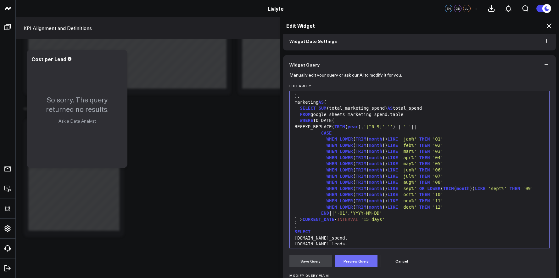
click at [352, 262] on button "Preview Query" at bounding box center [356, 260] width 42 height 13
click at [318, 261] on button "Save Query" at bounding box center [311, 260] width 42 height 13
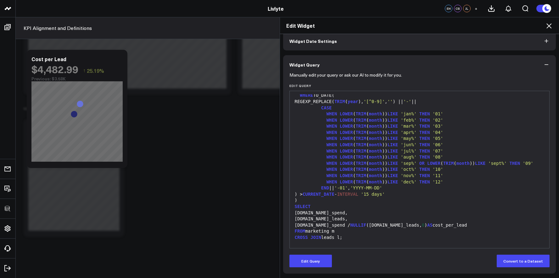
scroll to position [93, 0]
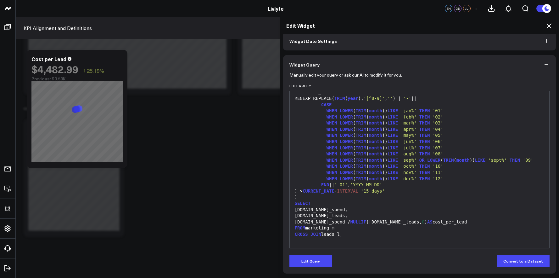
click at [341, 234] on div "CROSS JOIN leads l;" at bounding box center [420, 234] width 254 height 6
click at [346, 234] on div "CROSS JOIN leads l;" at bounding box center [420, 234] width 254 height 6
click at [341, 235] on div "CROSS JOIN leads l;" at bounding box center [420, 234] width 254 height 6
click at [325, 253] on form "Manually edit your query or ask our AI to modify it for you. Edit Query 99 1 2 …" at bounding box center [420, 170] width 261 height 193
click at [321, 260] on button "Edit Query" at bounding box center [311, 260] width 42 height 13
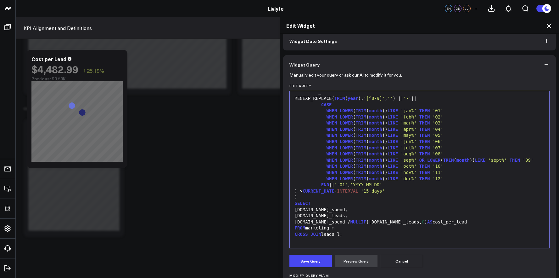
click at [345, 238] on div at bounding box center [420, 240] width 254 height 6
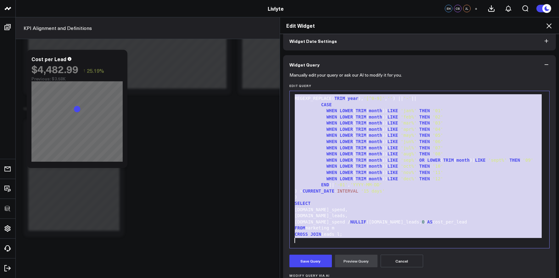
copy div "WITH leads AS ( SELECT ( SELECT COUNT (*) FROM salesforce_quickstart.lead WHERE…"
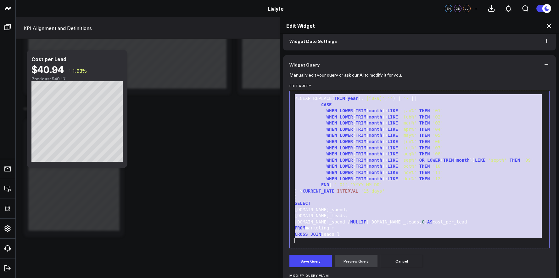
click at [551, 27] on icon at bounding box center [549, 25] width 5 height 5
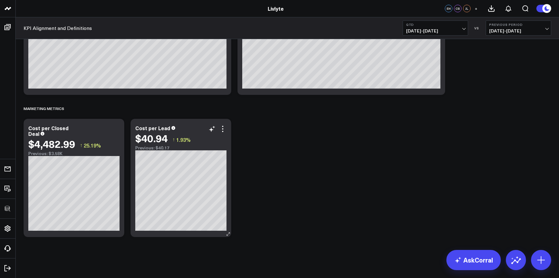
drag, startPoint x: 224, startPoint y: 129, endPoint x: 230, endPoint y: 126, distance: 6.5
click at [224, 129] on icon at bounding box center [223, 129] width 8 height 8
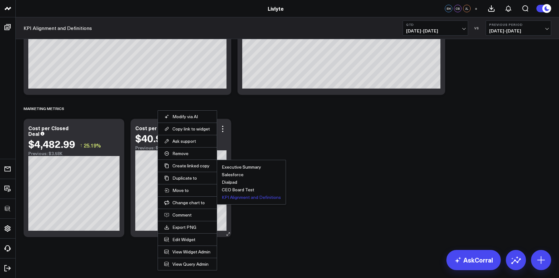
click at [228, 195] on button "KPI Alignment and Definitions" at bounding box center [251, 197] width 59 height 4
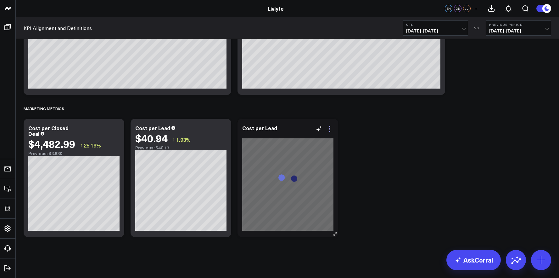
click at [329, 130] on icon at bounding box center [330, 129] width 8 height 8
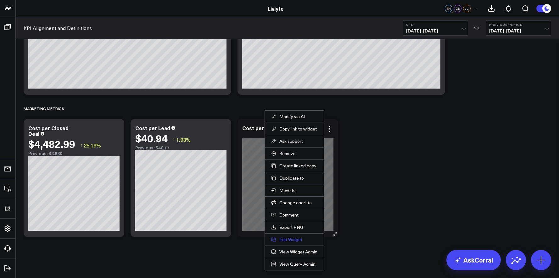
click at [290, 238] on button "Edit Widget" at bounding box center [294, 239] width 46 height 6
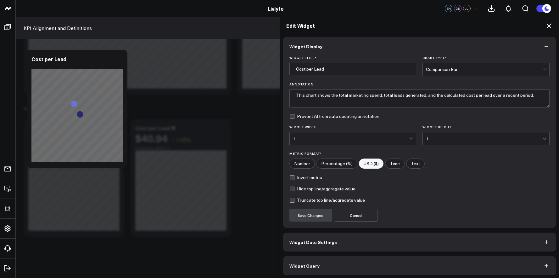
scroll to position [3, 0]
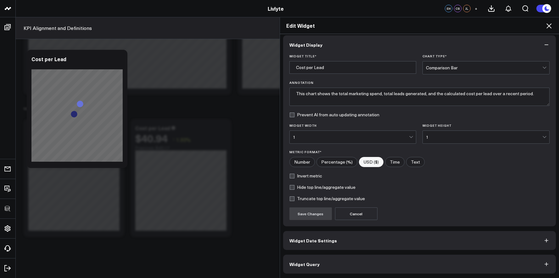
click at [336, 265] on button "Widget Query" at bounding box center [419, 263] width 273 height 19
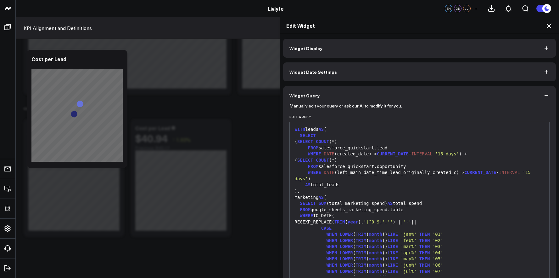
click at [339, 219] on div "REGEXP_REPLACE( TRIM ( year ), '[^0-9]' , '' ) || '-' ||" at bounding box center [420, 222] width 254 height 6
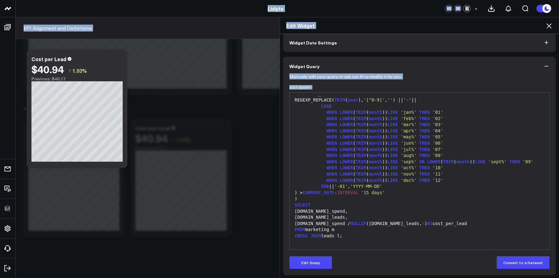
scroll to position [31, 0]
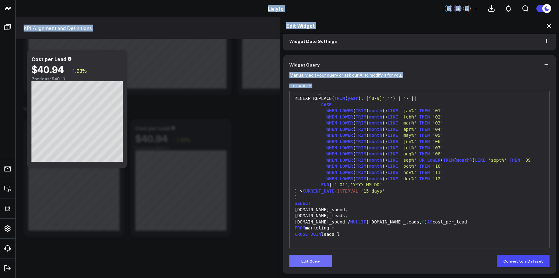
click at [310, 256] on button "Edit Query" at bounding box center [311, 260] width 42 height 13
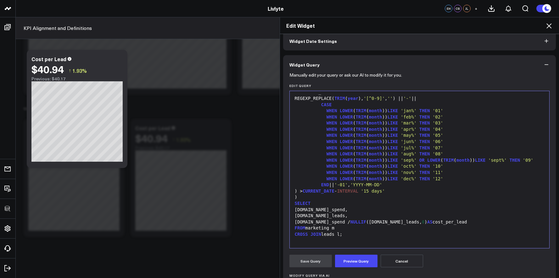
click at [319, 228] on div "FROM marketing m" at bounding box center [420, 228] width 254 height 6
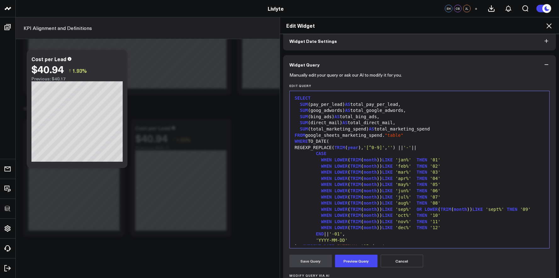
scroll to position [0, 0]
drag, startPoint x: 351, startPoint y: 106, endPoint x: 346, endPoint y: 105, distance: 4.8
click at [346, 105] on div "SUM (pay_per_lead) AS total_pay_per_lead," at bounding box center [420, 105] width 254 height 6
drag, startPoint x: 351, startPoint y: 111, endPoint x: 344, endPoint y: 110, distance: 6.7
click at [344, 110] on div "SUM (goog_adwords) AS total_google_adwords," at bounding box center [420, 111] width 254 height 6
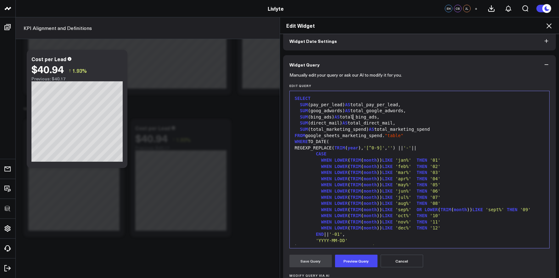
click at [340, 118] on span "AS" at bounding box center [337, 116] width 5 height 5
click at [348, 122] on span "AS" at bounding box center [344, 122] width 5 height 5
click at [357, 262] on button "Preview Query" at bounding box center [356, 260] width 42 height 13
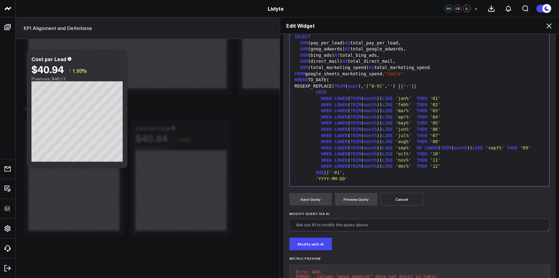
scroll to position [77, 0]
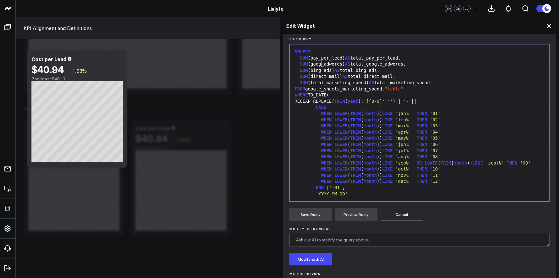
click at [320, 65] on div "SUM (goog_adwords) AS total_google_adwords," at bounding box center [420, 64] width 254 height 6
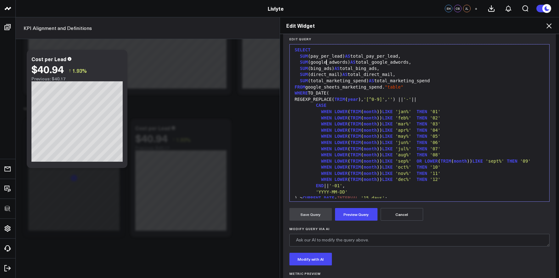
scroll to position [0, 0]
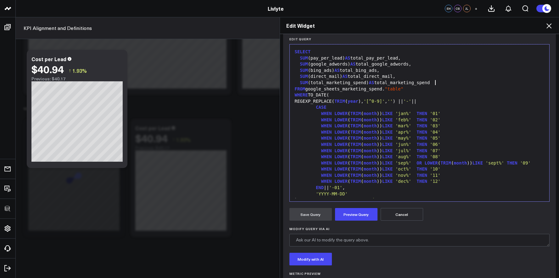
click at [432, 81] on div "SUM (total_marketing_spend) AS total_marketing_spend" at bounding box center [420, 83] width 254 height 6
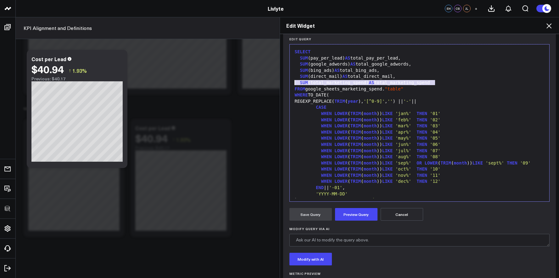
drag, startPoint x: 441, startPoint y: 82, endPoint x: 280, endPoint y: 83, distance: 161.2
click at [280, 83] on div "Widget Display Widget Date Settings Widget Query Manually edit your query or as…" at bounding box center [420, 156] width 280 height 244
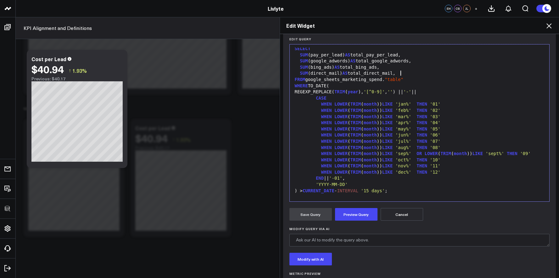
scroll to position [6, 0]
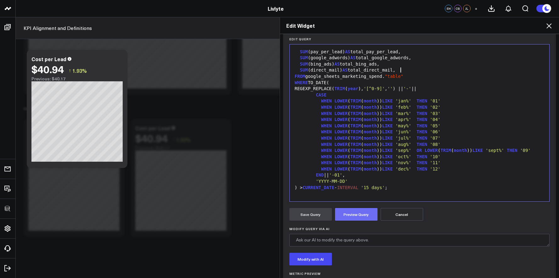
click at [351, 215] on button "Preview Query" at bounding box center [356, 214] width 42 height 13
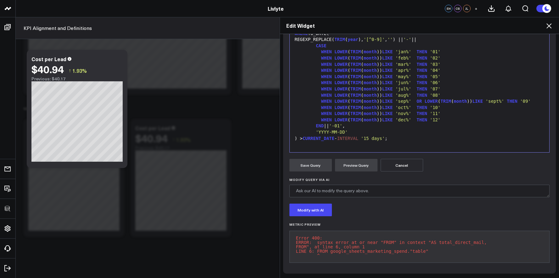
scroll to position [0, 0]
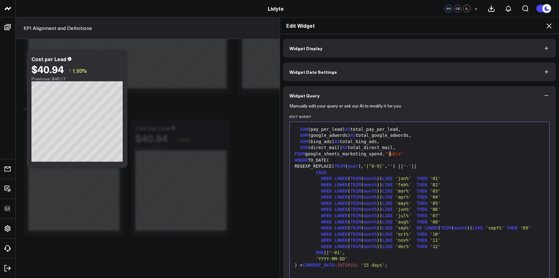
click at [388, 154] on span ""table"" at bounding box center [394, 153] width 19 height 5
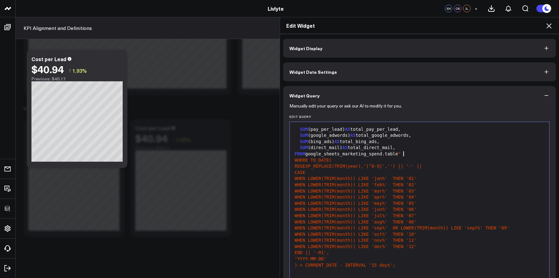
click at [408, 154] on div "FROM google_sheets_marketing_spend.table "" at bounding box center [420, 154] width 254 height 6
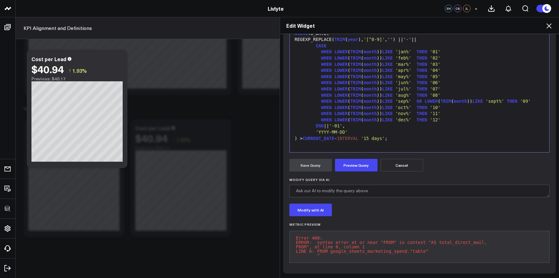
click at [359, 146] on div "Selection deleted 99 1 2 3 4 5 6 7 8 9 10 11 12 13 14 15 16 17 18 19 20 21 22 2…" at bounding box center [420, 73] width 261 height 157
click at [359, 159] on button "Preview Query" at bounding box center [356, 165] width 42 height 13
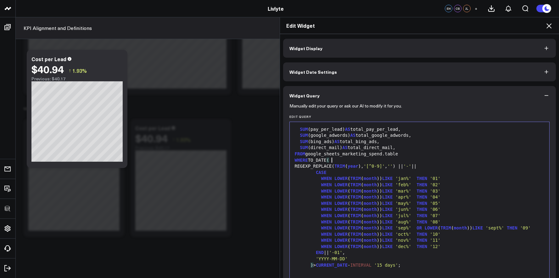
click at [355, 158] on div "WHERE TO_DATE (" at bounding box center [420, 160] width 254 height 6
click at [403, 148] on div "SUM (direct_mail) AS total_direct_mail," at bounding box center [420, 147] width 254 height 6
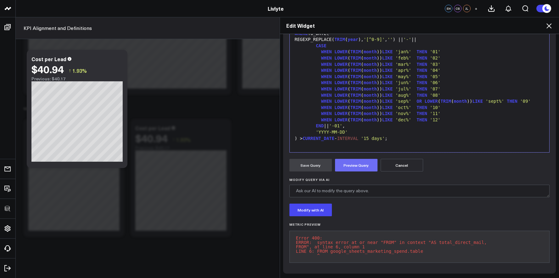
click at [360, 161] on button "Preview Query" at bounding box center [356, 165] width 42 height 13
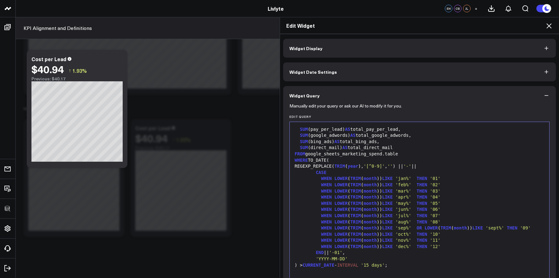
click at [359, 154] on div "FROM google_sheets_marketing_spend.table" at bounding box center [420, 154] width 254 height 6
drag, startPoint x: 398, startPoint y: 146, endPoint x: 291, endPoint y: 148, distance: 107.7
click at [293, 148] on div "SUM (direct_mail) AS total_direct_mail" at bounding box center [420, 147] width 254 height 6
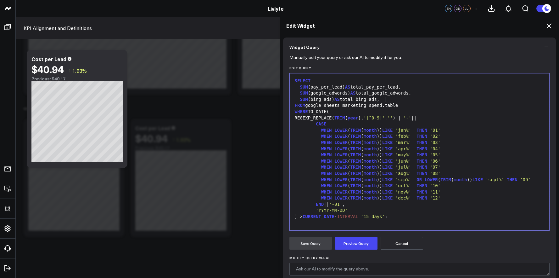
scroll to position [52, 0]
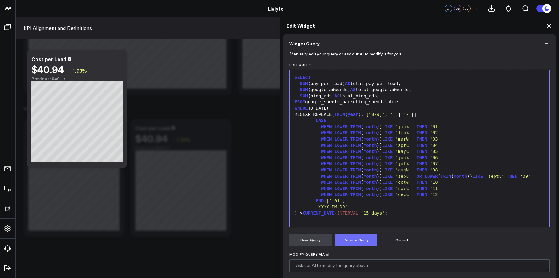
click at [359, 235] on button "Preview Query" at bounding box center [356, 239] width 42 height 13
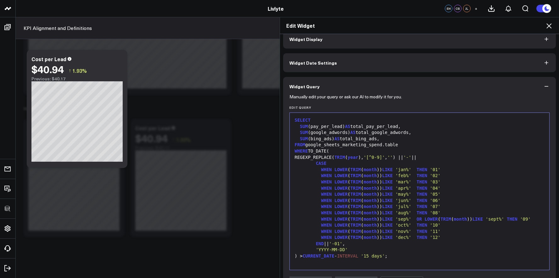
scroll to position [6, 0]
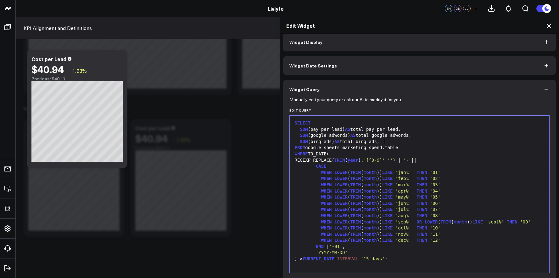
click at [387, 140] on div "SUM (bing_ads) AS total_bing_ads," at bounding box center [420, 142] width 254 height 6
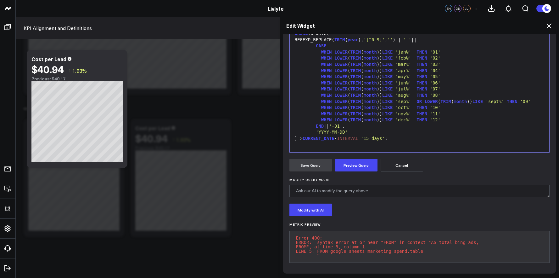
click at [361, 169] on form "Manually edit your query or ask our AI to modify it for you. Edit Query Selecti…" at bounding box center [420, 122] width 261 height 289
click at [361, 165] on button "Preview Query" at bounding box center [356, 165] width 42 height 13
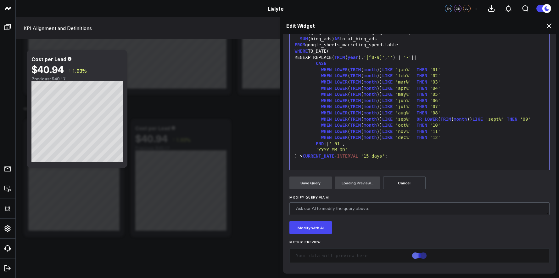
scroll to position [109, 0]
click at [309, 155] on div ") > CURRENT_DATE - INTERVAL '15 days' ;" at bounding box center [420, 156] width 254 height 6
click at [316, 151] on span "'YYYY-MM-DD'" at bounding box center [332, 149] width 32 height 5
click at [316, 152] on span "'YYYY-MM-DD'" at bounding box center [332, 149] width 32 height 5
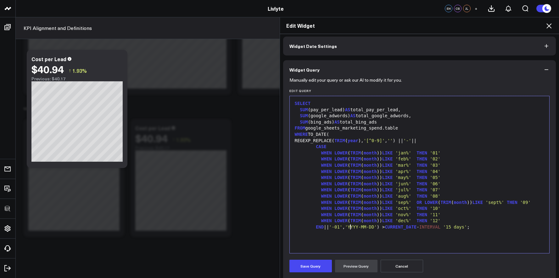
scroll to position [24, 0]
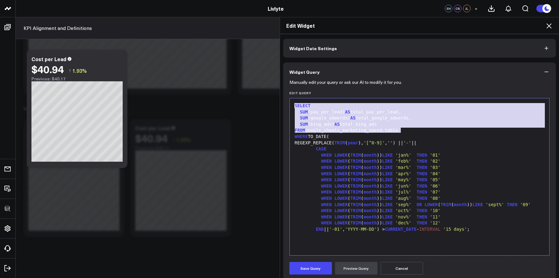
drag, startPoint x: 403, startPoint y: 129, endPoint x: 274, endPoint y: 106, distance: 131.4
click at [274, 106] on div "Edit Widget Widget Display Widget Date Settings Widget Query Manually edit your…" at bounding box center [279, 147] width 559 height 261
copy div "SELECT SUM (pay_per_lead) AS total_pay_per_lead, SUM (google_adwords) AS total_…"
click at [433, 120] on div "SUM (google_adwords) AS total_google_adwords," at bounding box center [420, 118] width 254 height 6
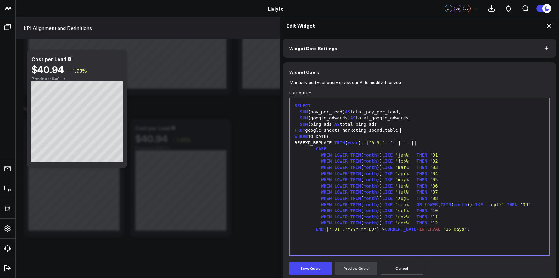
click at [436, 133] on div "FROM google_sheets_marketing_spend.table" at bounding box center [420, 130] width 254 height 6
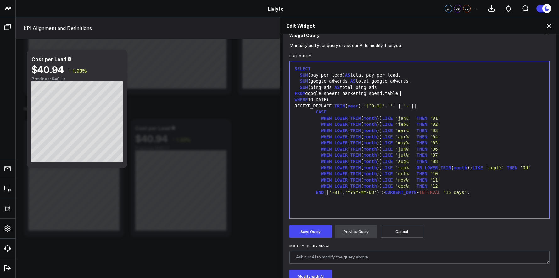
scroll to position [68, 0]
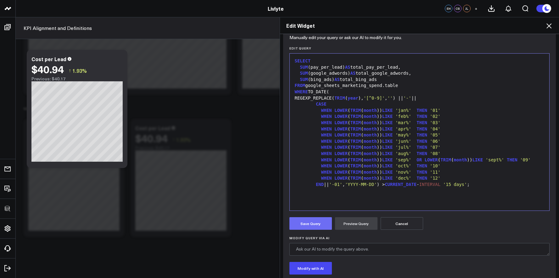
click at [303, 223] on button "Save Query" at bounding box center [311, 223] width 42 height 13
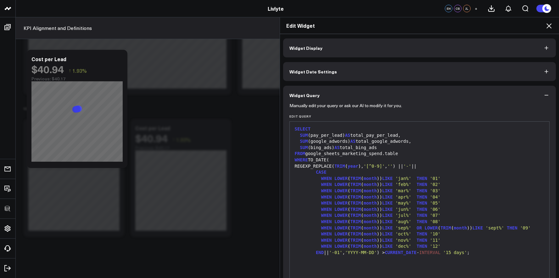
scroll to position [0, 0]
click at [376, 53] on button "Widget Display" at bounding box center [419, 48] width 273 height 19
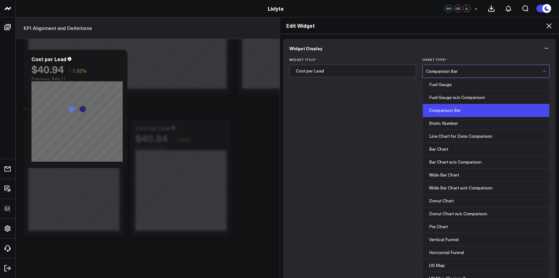
click at [477, 70] on div "Comparison Bar" at bounding box center [484, 71] width 116 height 5
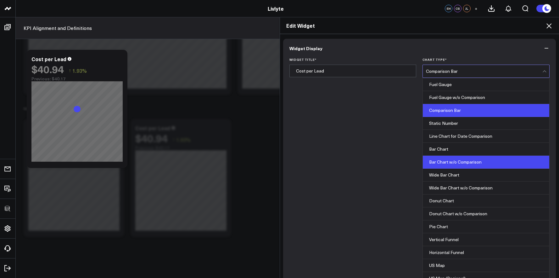
scroll to position [80, 0]
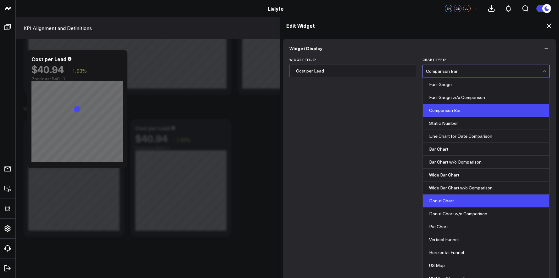
click at [458, 194] on div "Donut Chart" at bounding box center [486, 200] width 127 height 13
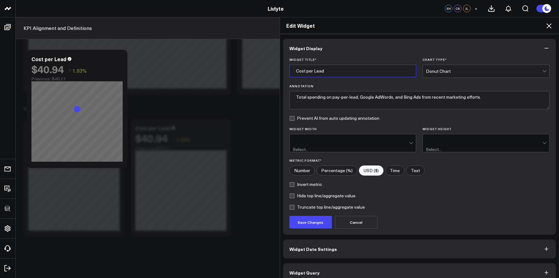
drag, startPoint x: 358, startPoint y: 73, endPoint x: 254, endPoint y: 69, distance: 103.6
click at [255, 68] on div "Edit Widget Widget Display Widget Title * Cost per Lead Chart Type * option Don…" at bounding box center [279, 147] width 559 height 261
type input "Total Marketing Spend"
drag, startPoint x: 493, startPoint y: 98, endPoint x: 245, endPoint y: 90, distance: 247.9
click at [253, 91] on div "Edit Widget Widget Display Widget Title * Total Marketing Spend Chart Type * Do…" at bounding box center [279, 147] width 559 height 261
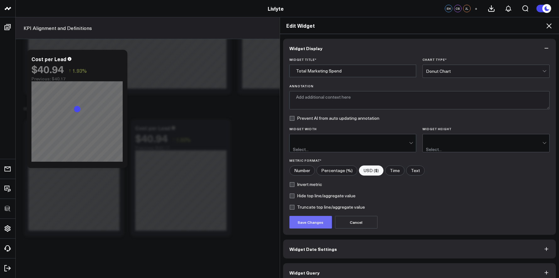
click at [299, 216] on button "Save Changes" at bounding box center [311, 222] width 42 height 13
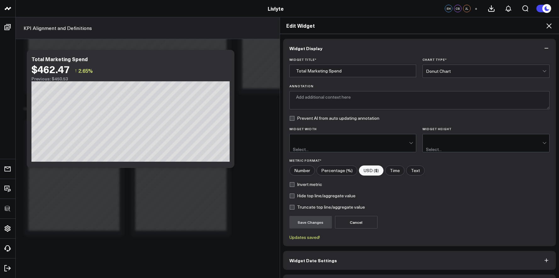
click at [546, 25] on icon at bounding box center [550, 26] width 8 height 8
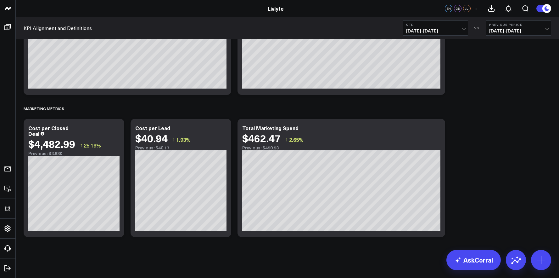
click at [548, 25] on button "Previous Period [DATE] - [DATE]" at bounding box center [518, 27] width 65 height 15
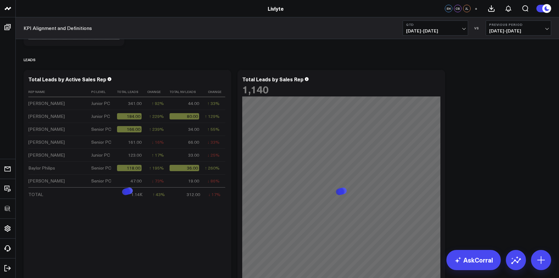
scroll to position [506, 0]
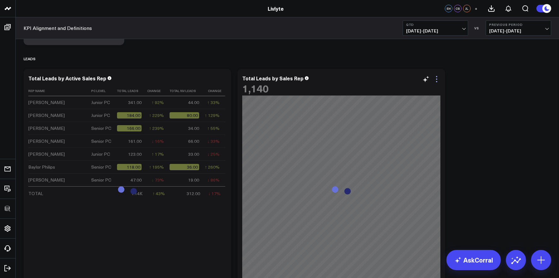
click at [438, 80] on icon at bounding box center [437, 79] width 8 height 8
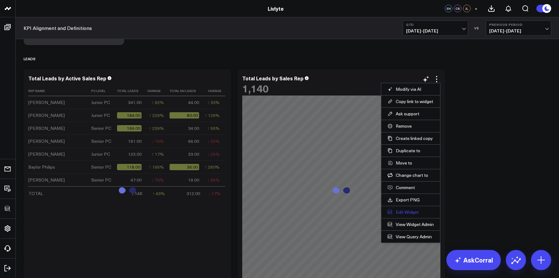
click at [411, 210] on button "Edit Widget" at bounding box center [411, 212] width 46 height 6
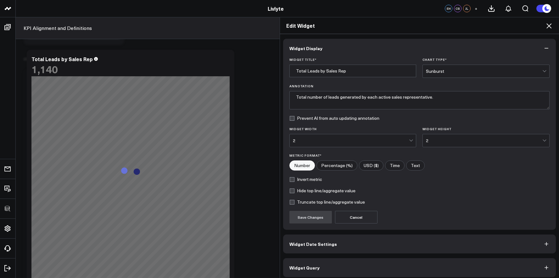
scroll to position [3, 0]
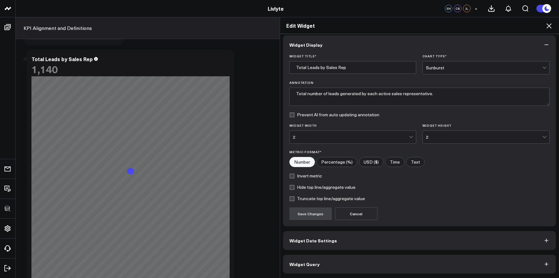
click at [412, 264] on button "Widget Query" at bounding box center [419, 263] width 273 height 19
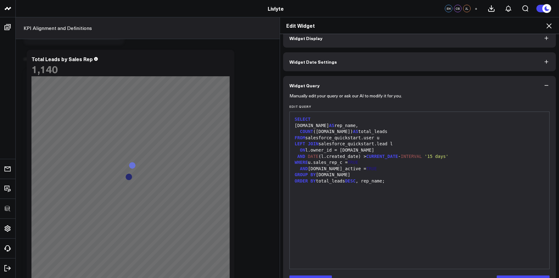
scroll to position [31, 0]
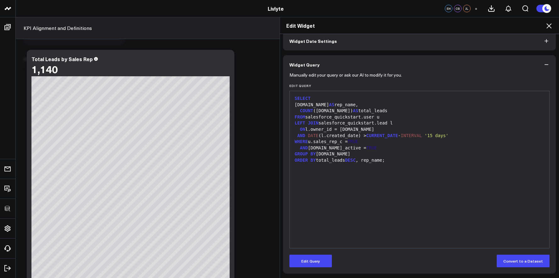
click at [388, 160] on div "ORDER BY total_leads DESC , rep_name;" at bounding box center [420, 160] width 254 height 6
click at [325, 256] on button "Edit Query" at bounding box center [311, 260] width 42 height 13
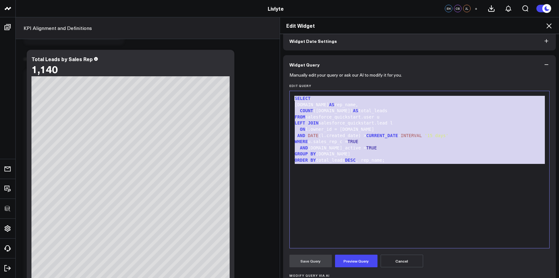
drag, startPoint x: 391, startPoint y: 167, endPoint x: 264, endPoint y: 86, distance: 151.2
click at [264, 86] on div "Edit Widget Widget Display Widget Date Settings Widget Query Manually edit your…" at bounding box center [279, 147] width 559 height 261
copy div "SELECT [DOMAIN_NAME] AS rep_name, COUNT ([DOMAIN_NAME]) AS total_leads FROM sal…"
click at [370, 191] on div "SELECT [DOMAIN_NAME] AS rep_name, COUNT ([DOMAIN_NAME]) AS total_leads FROM sal…" at bounding box center [420, 169] width 254 height 150
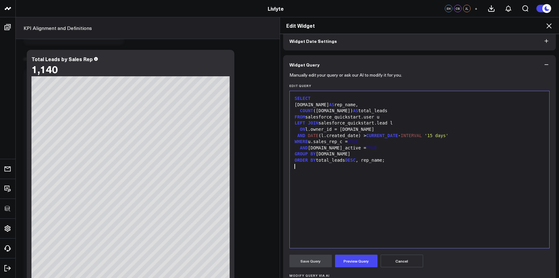
click at [548, 26] on icon at bounding box center [550, 26] width 8 height 8
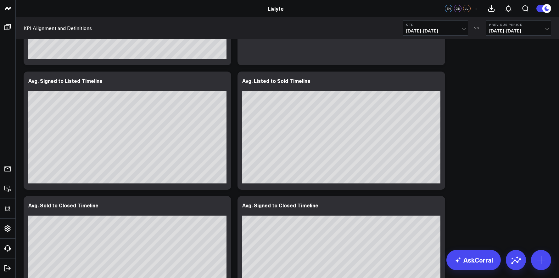
scroll to position [1610, 0]
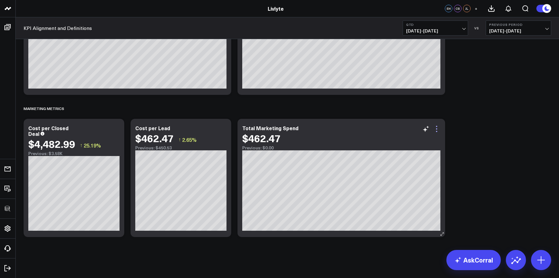
click at [438, 129] on icon at bounding box center [437, 129] width 8 height 8
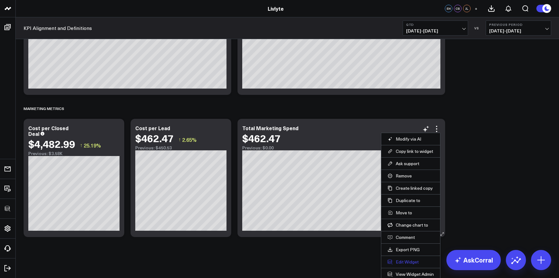
click at [410, 261] on button "Edit Widget" at bounding box center [411, 262] width 46 height 6
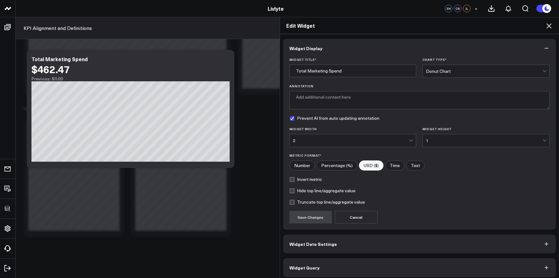
scroll to position [3, 0]
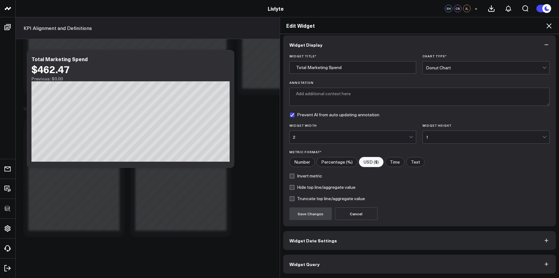
click at [406, 260] on button "Widget Query" at bounding box center [419, 263] width 273 height 19
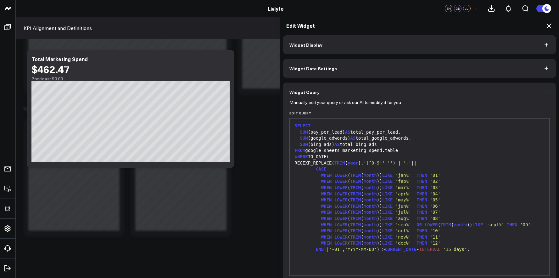
scroll to position [0, 0]
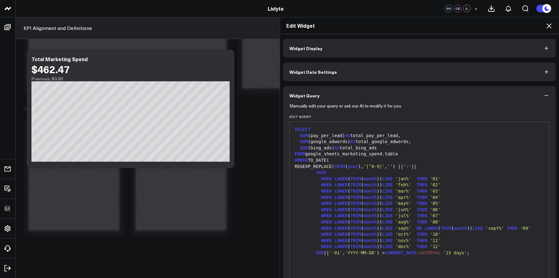
click at [397, 221] on span "'aug%'" at bounding box center [404, 221] width 16 height 5
click at [383, 218] on span "LIKE" at bounding box center [387, 215] width 11 height 5
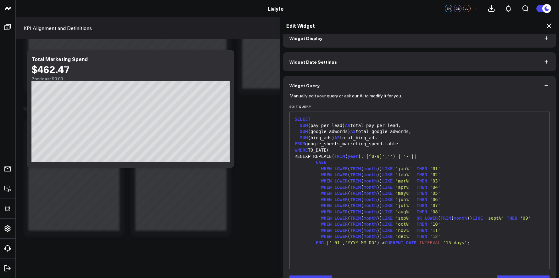
scroll to position [31, 0]
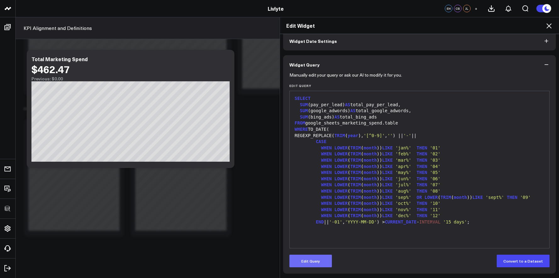
click at [316, 257] on button "Edit Query" at bounding box center [311, 260] width 42 height 13
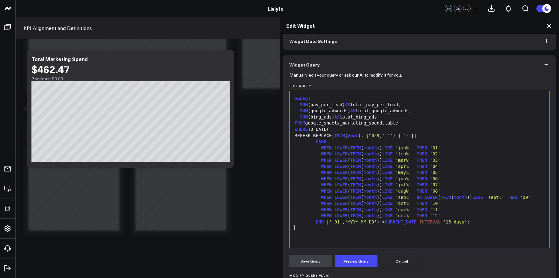
click at [325, 242] on div "SELECT SUM (pay_per_lead) AS total_pay_per_lead, SUM (google_adwords) AS total_…" at bounding box center [420, 169] width 254 height 150
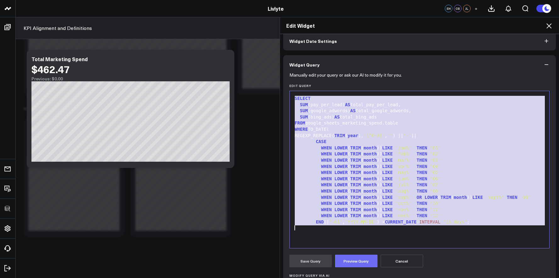
scroll to position [345, 0]
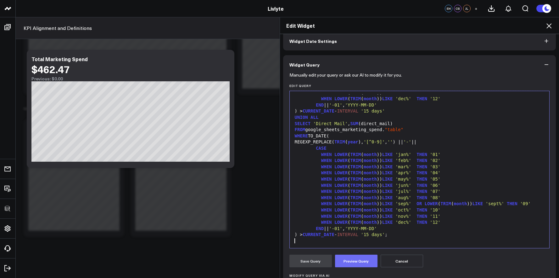
click at [354, 257] on button "Preview Query" at bounding box center [356, 260] width 42 height 13
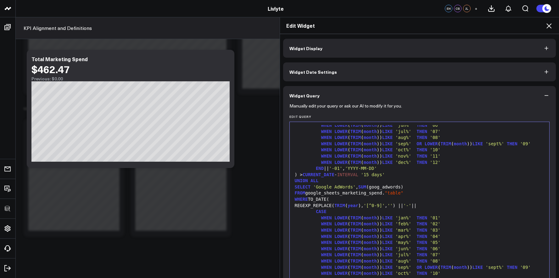
scroll to position [0, 0]
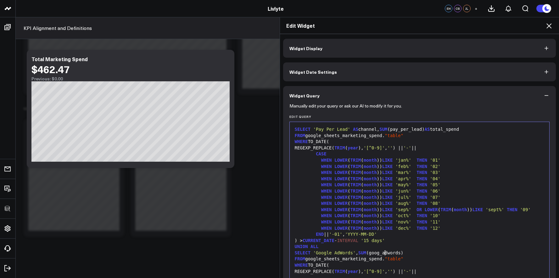
click at [383, 253] on div "SELECT 'Google AdWords' , SUM (goog_adwords)" at bounding box center [420, 253] width 254 height 6
click at [381, 254] on div "SELECT 'Google AdWords' , SUM (goog_adwords)" at bounding box center [420, 253] width 254 height 6
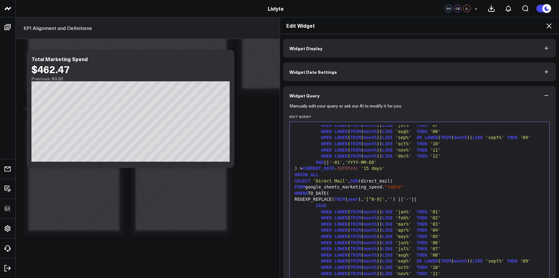
scroll to position [346, 0]
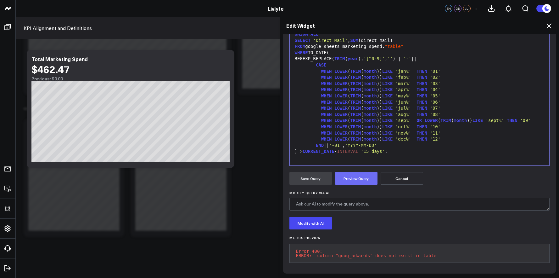
click at [361, 178] on button "Preview Query" at bounding box center [356, 178] width 42 height 13
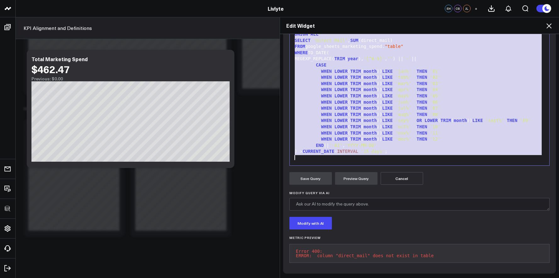
drag, startPoint x: 294, startPoint y: 55, endPoint x: 428, endPoint y: 171, distance: 177.6
click at [428, 171] on form "Manually edit your query or ask our AI to modify it for you. Edit Query 99 1 2 …" at bounding box center [420, 129] width 261 height 275
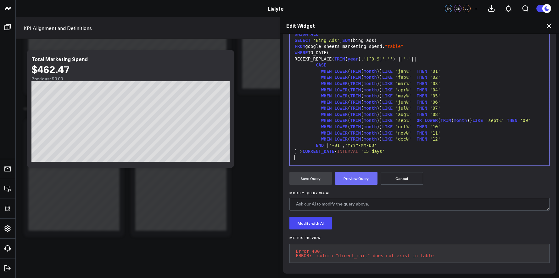
click at [371, 173] on button "Preview Query" at bounding box center [356, 178] width 42 height 13
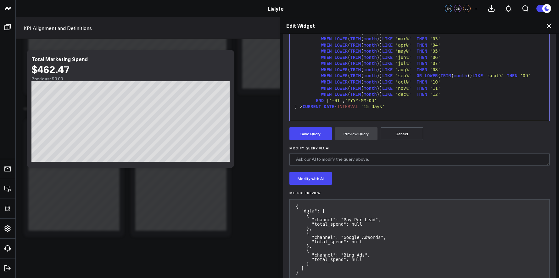
scroll to position [175, 0]
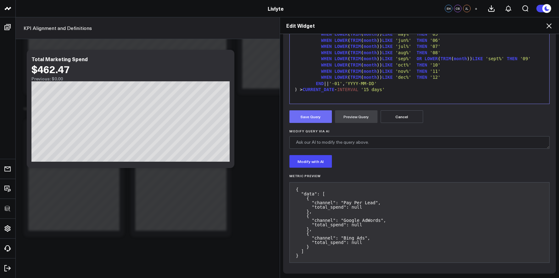
click at [316, 120] on button "Save Query" at bounding box center [311, 116] width 42 height 13
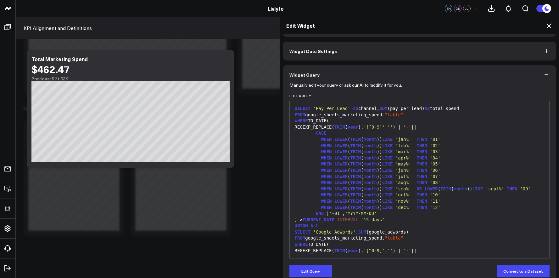
scroll to position [0, 0]
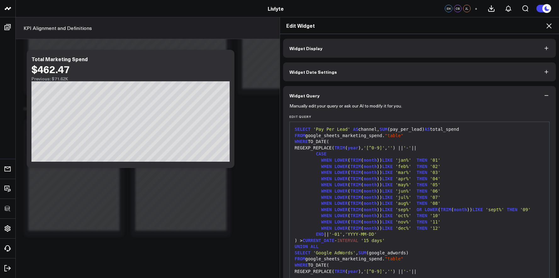
click at [491, 56] on button "Widget Display" at bounding box center [419, 48] width 273 height 19
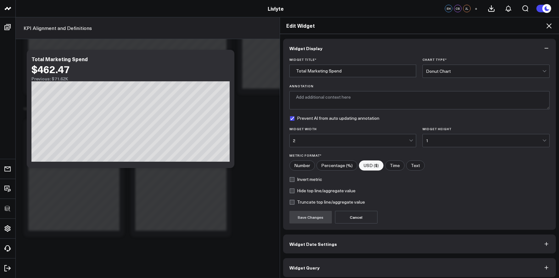
click at [492, 76] on div "Donut Chart" at bounding box center [484, 71] width 116 height 13
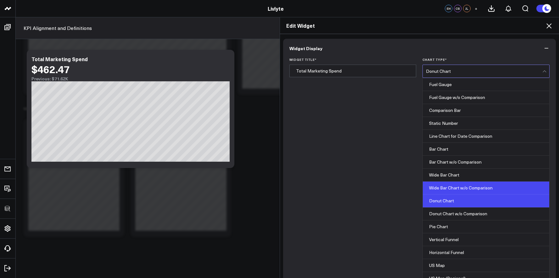
scroll to position [139, 0]
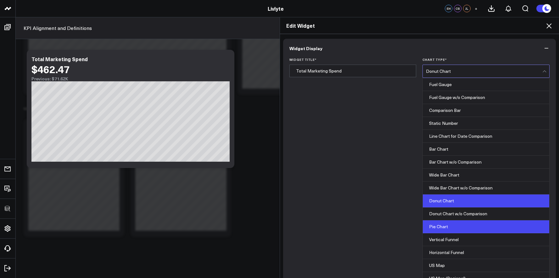
click at [478, 220] on div "Pie Chart" at bounding box center [486, 226] width 127 height 13
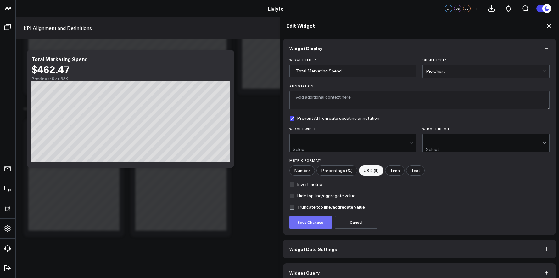
click at [309, 219] on button "Save Changes" at bounding box center [311, 222] width 42 height 13
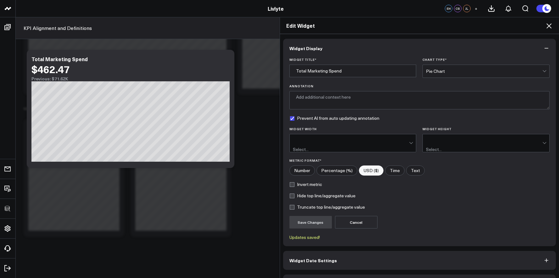
click at [543, 26] on h2 "Edit Widget" at bounding box center [419, 25] width 267 height 7
click at [549, 28] on icon at bounding box center [550, 26] width 8 height 8
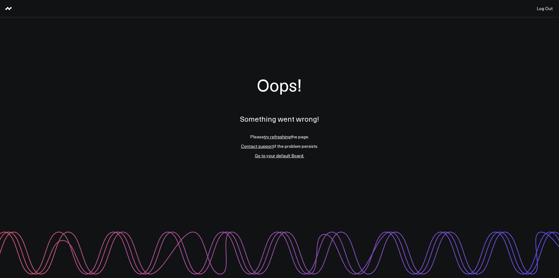
click at [369, 92] on div "Oops! Something went wrong! Please try refreshing the page. Contact support if …" at bounding box center [279, 116] width 559 height 198
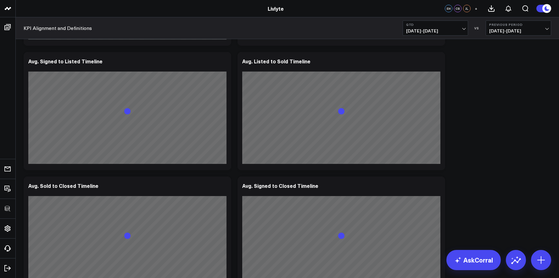
scroll to position [1610, 0]
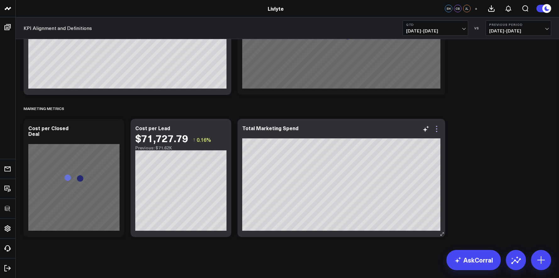
click at [440, 128] on icon at bounding box center [437, 129] width 8 height 8
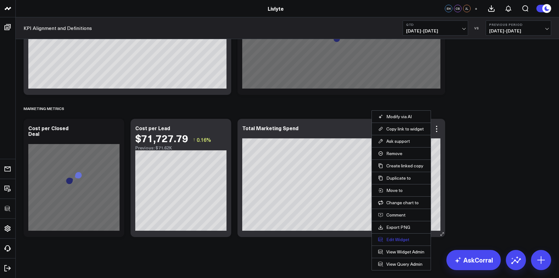
click at [402, 241] on button "Edit Widget" at bounding box center [401, 239] width 46 height 6
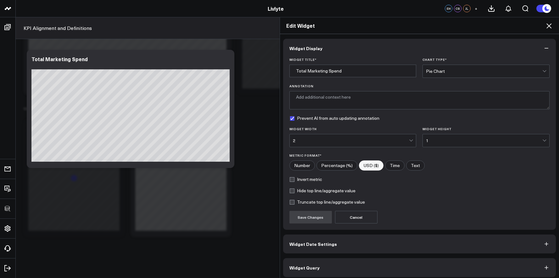
click at [457, 70] on div "Pie Chart" at bounding box center [484, 71] width 116 height 5
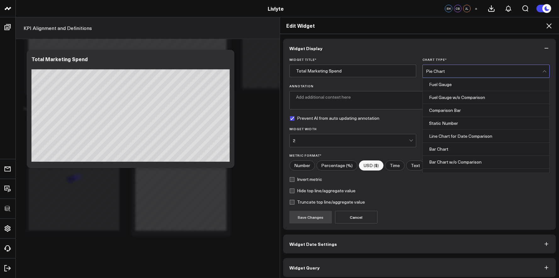
scroll to position [65, 0]
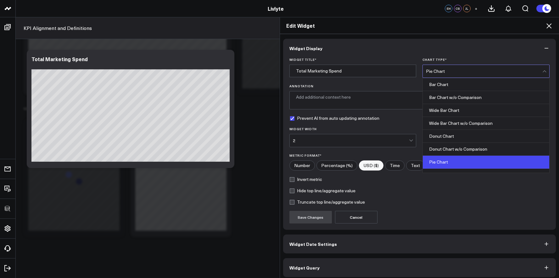
click at [457, 70] on div "Pie Chart" at bounding box center [484, 71] width 116 height 5
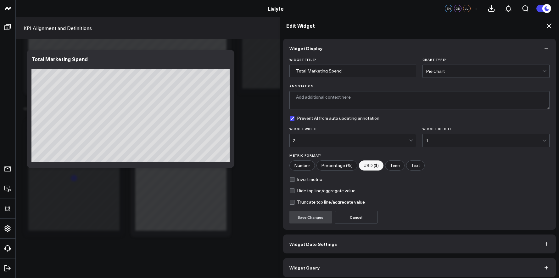
click at [457, 70] on div "Pie Chart" at bounding box center [484, 71] width 116 height 5
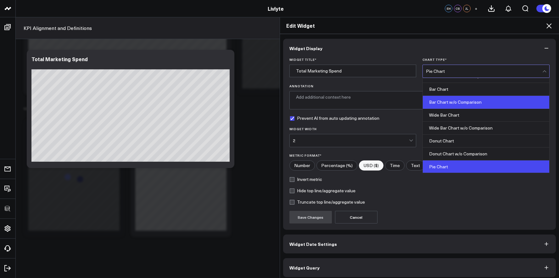
scroll to position [106, 0]
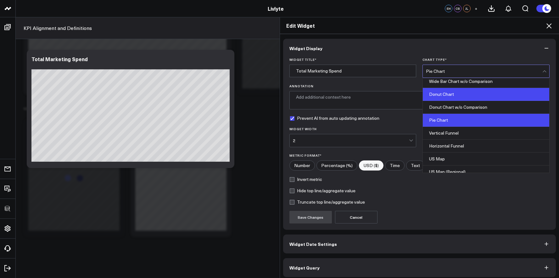
click at [451, 98] on div "Donut Chart" at bounding box center [486, 94] width 127 height 13
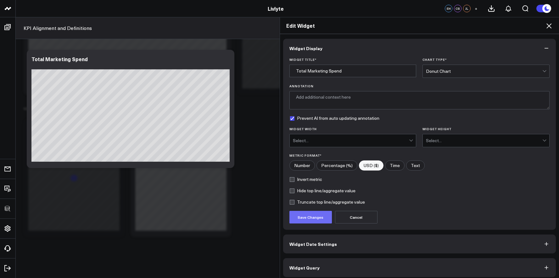
click at [310, 219] on button "Save Changes" at bounding box center [311, 217] width 42 height 13
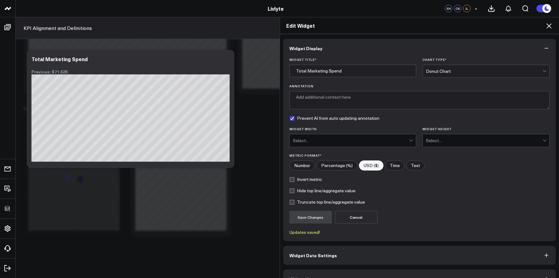
click at [548, 21] on div "Edit Widget" at bounding box center [420, 25] width 280 height 17
click at [547, 22] on icon at bounding box center [550, 26] width 8 height 8
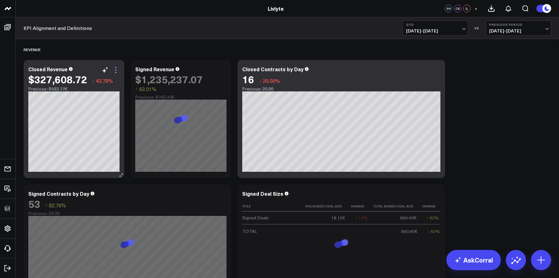
click at [119, 68] on icon at bounding box center [116, 70] width 8 height 8
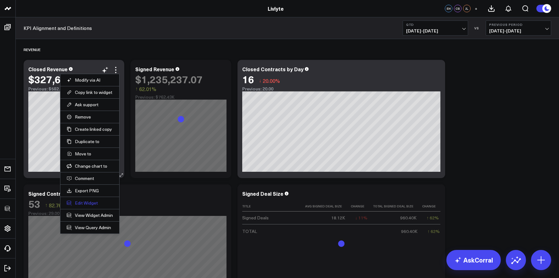
click at [91, 202] on button "Edit Widget" at bounding box center [90, 203] width 46 height 6
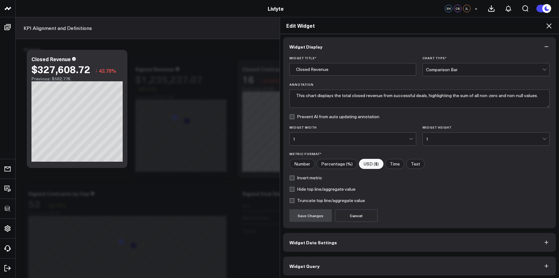
scroll to position [3, 0]
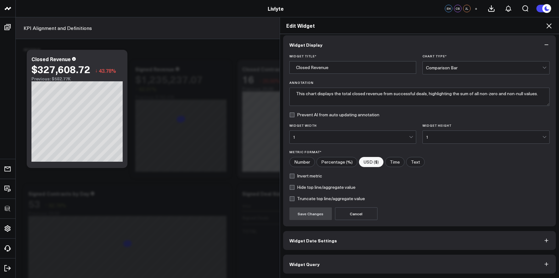
click at [320, 260] on button "Widget Query" at bounding box center [419, 263] width 273 height 19
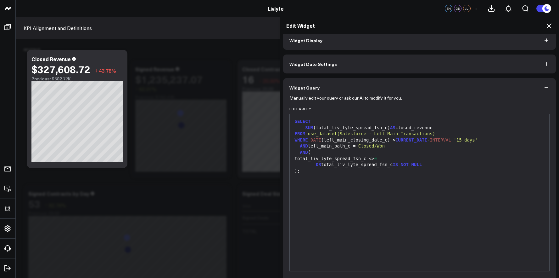
click at [340, 197] on div "SELECT SUM (total_liv_lyte_spread_fsn_c) AS closed_revenue FROM use_dataset(Sal…" at bounding box center [420, 192] width 254 height 150
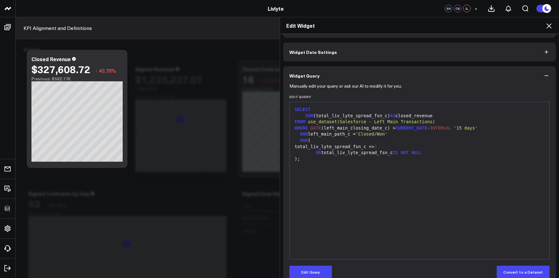
scroll to position [21, 0]
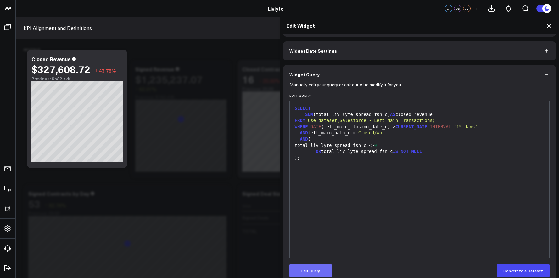
click at [317, 267] on button "Edit Query" at bounding box center [311, 270] width 42 height 13
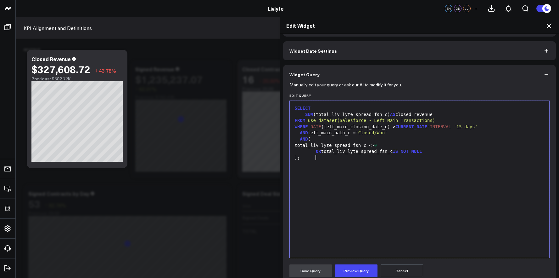
click at [342, 209] on div "SELECT SUM (total_liv_lyte_spread_fsn_c) AS closed_revenue FROM use_dataset(Sal…" at bounding box center [420, 179] width 254 height 150
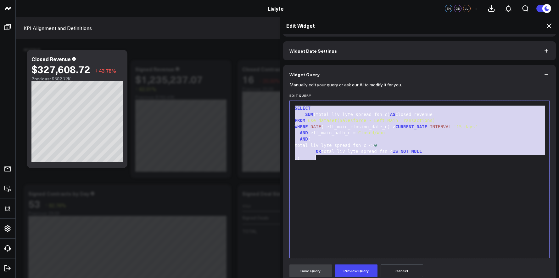
copy div "SELECT SUM (total_liv_lyte_spread_fsn_c) AS closed_revenue FROM use_dataset(Sal…"
click at [355, 166] on div "SELECT SUM (total_liv_lyte_spread_fsn_c) AS closed_revenue FROM use_dataset(Sal…" at bounding box center [420, 179] width 254 height 150
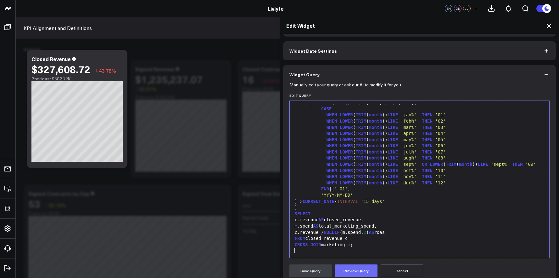
click at [363, 270] on button "Preview Query" at bounding box center [356, 270] width 42 height 13
click at [551, 24] on icon at bounding box center [550, 26] width 8 height 8
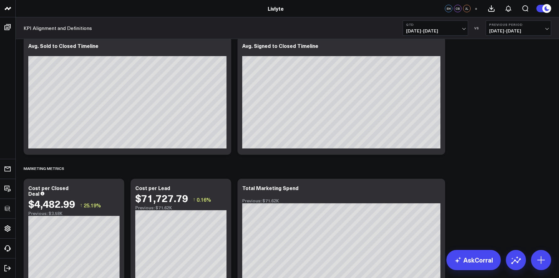
scroll to position [1610, 0]
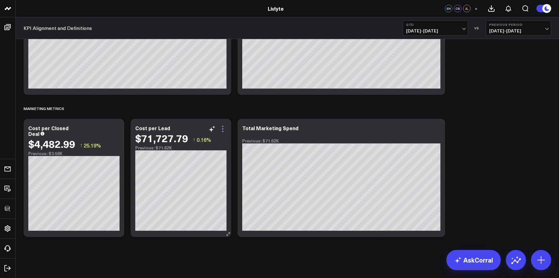
click at [222, 131] on icon at bounding box center [222, 131] width 1 height 1
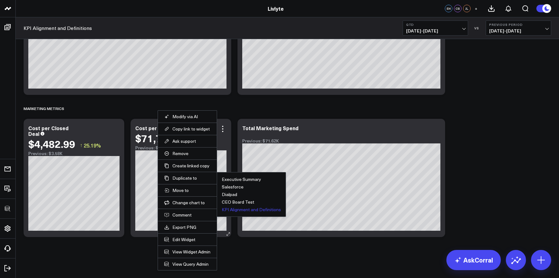
click at [233, 209] on button "KPI Alignment and Definitions" at bounding box center [251, 209] width 59 height 4
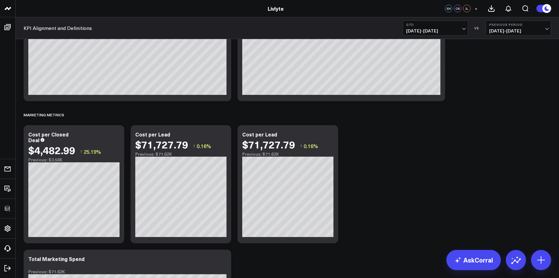
scroll to position [1608, 0]
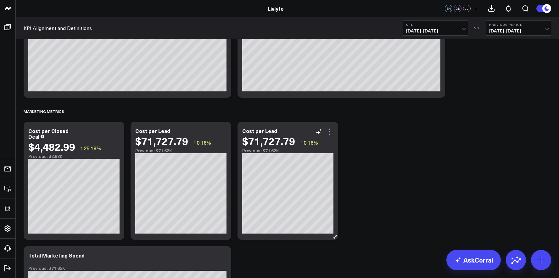
click at [331, 131] on icon at bounding box center [330, 132] width 8 height 8
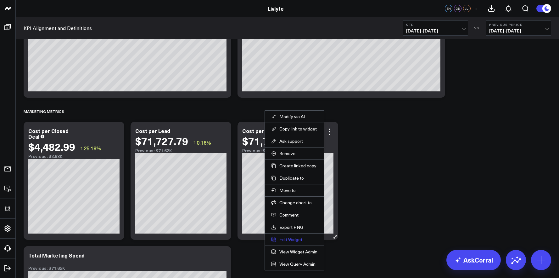
click at [290, 240] on button "Edit Widget" at bounding box center [294, 239] width 46 height 6
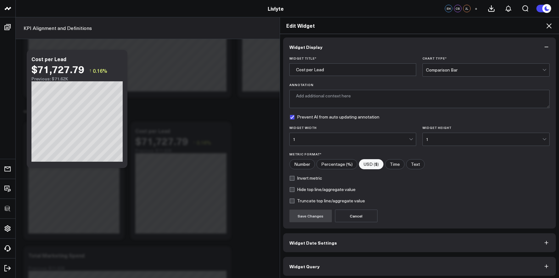
scroll to position [3, 0]
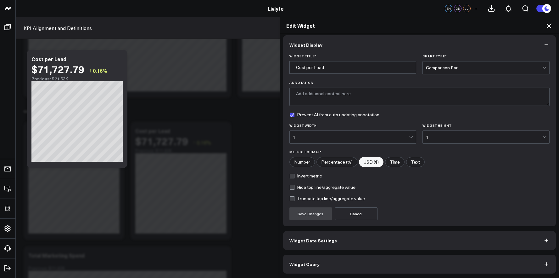
click at [368, 262] on button "Widget Query" at bounding box center [419, 263] width 273 height 19
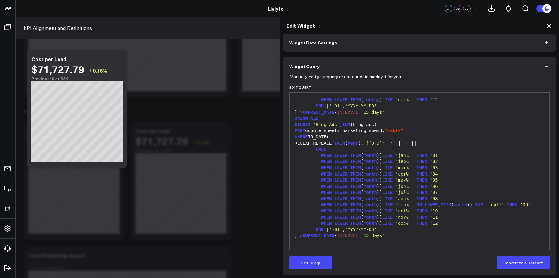
scroll to position [31, 0]
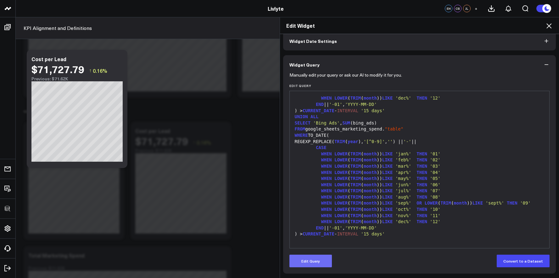
click at [298, 263] on button "Edit Query" at bounding box center [311, 260] width 42 height 13
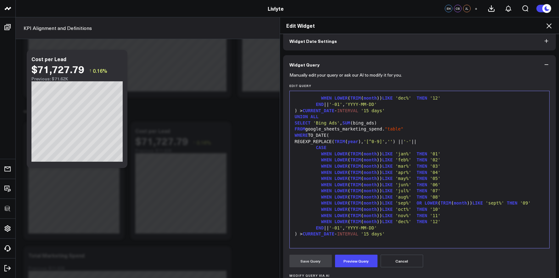
click at [335, 233] on span "CURRENT_DATE" at bounding box center [319, 233] width 32 height 5
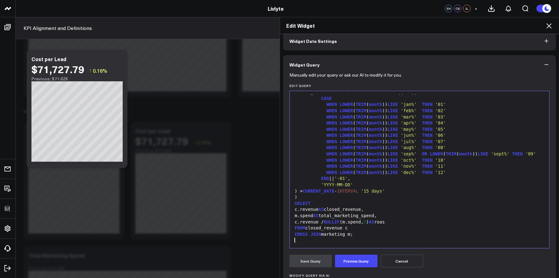
scroll to position [80, 0]
click at [353, 259] on button "Preview Query" at bounding box center [356, 260] width 42 height 13
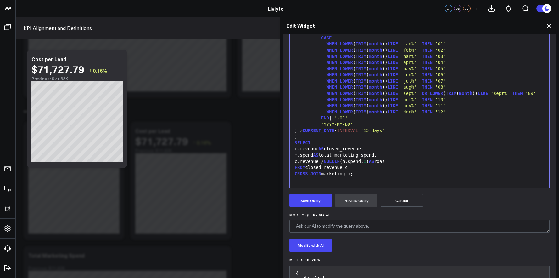
scroll to position [144, 0]
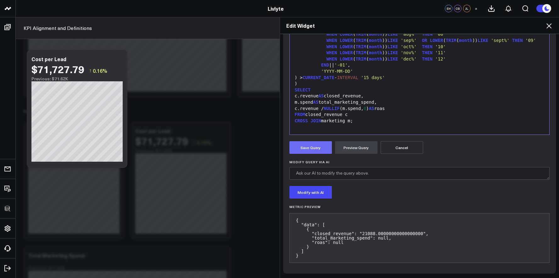
click at [311, 146] on button "Save Query" at bounding box center [311, 147] width 42 height 13
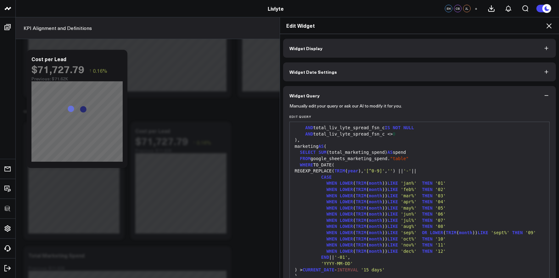
scroll to position [0, 0]
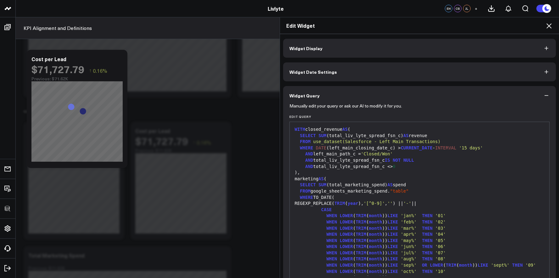
click at [337, 51] on button "Widget Display" at bounding box center [419, 48] width 273 height 19
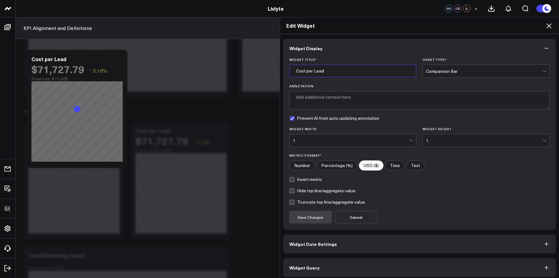
drag, startPoint x: 315, startPoint y: 71, endPoint x: 281, endPoint y: 71, distance: 34.0
click at [283, 73] on div "Widget Title * Cost per Lead Chart Type * Comparison Bar Annotation Prevent AI …" at bounding box center [419, 144] width 273 height 172
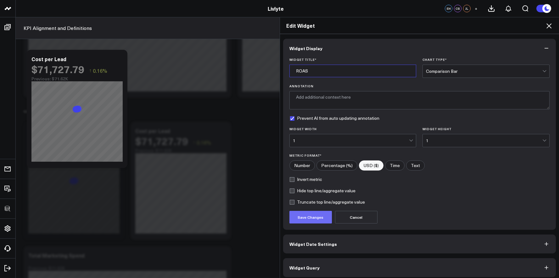
type input "ROAS"
click at [319, 212] on button "Save Changes" at bounding box center [311, 217] width 42 height 13
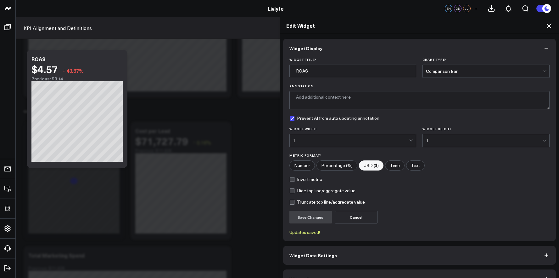
click at [543, 26] on h2 "Edit Widget" at bounding box center [419, 25] width 267 height 7
click at [547, 26] on icon at bounding box center [550, 26] width 8 height 8
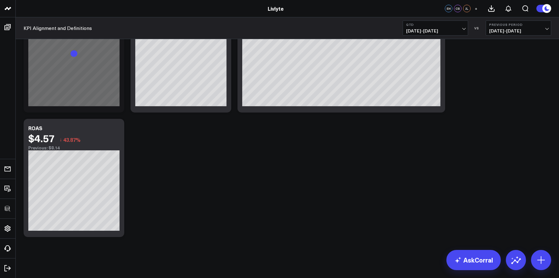
scroll to position [1671, 0]
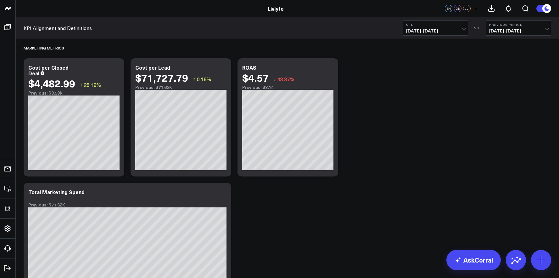
click at [441, 29] on span "07/01/25 - 09/23/25" at bounding box center [435, 30] width 59 height 5
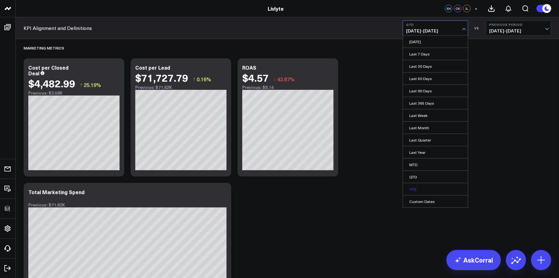
click at [425, 188] on link "YTD" at bounding box center [435, 189] width 65 height 12
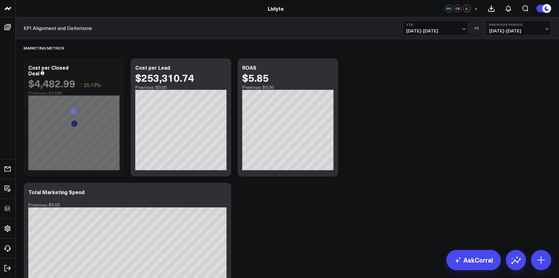
click at [449, 37] on div "KPI Alignment and Definitions YTD 01/01/25 - 09/23/25 VS Previous Period 04/10/…" at bounding box center [288, 28] width 544 height 22
click at [449, 34] on button "YTD [DATE] - [DATE]" at bounding box center [435, 27] width 65 height 15
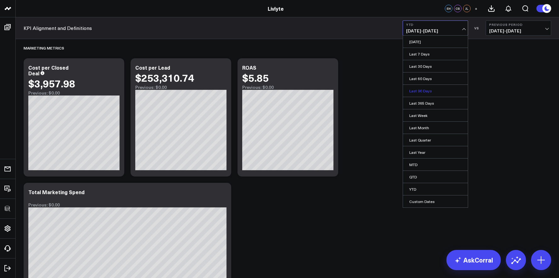
click at [441, 88] on link "Last 90 Days" at bounding box center [435, 91] width 65 height 12
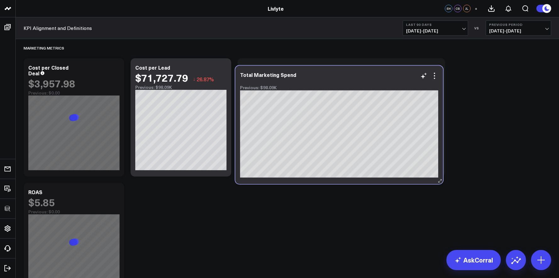
drag, startPoint x: 189, startPoint y: 193, endPoint x: 397, endPoint y: 76, distance: 238.0
click at [397, 76] on div "Total Marketing Spend" at bounding box center [339, 75] width 198 height 6
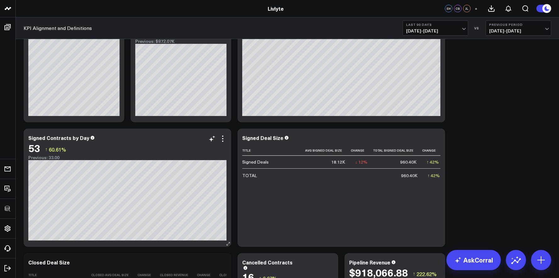
scroll to position [86, 0]
